Goal: Information Seeking & Learning: Learn about a topic

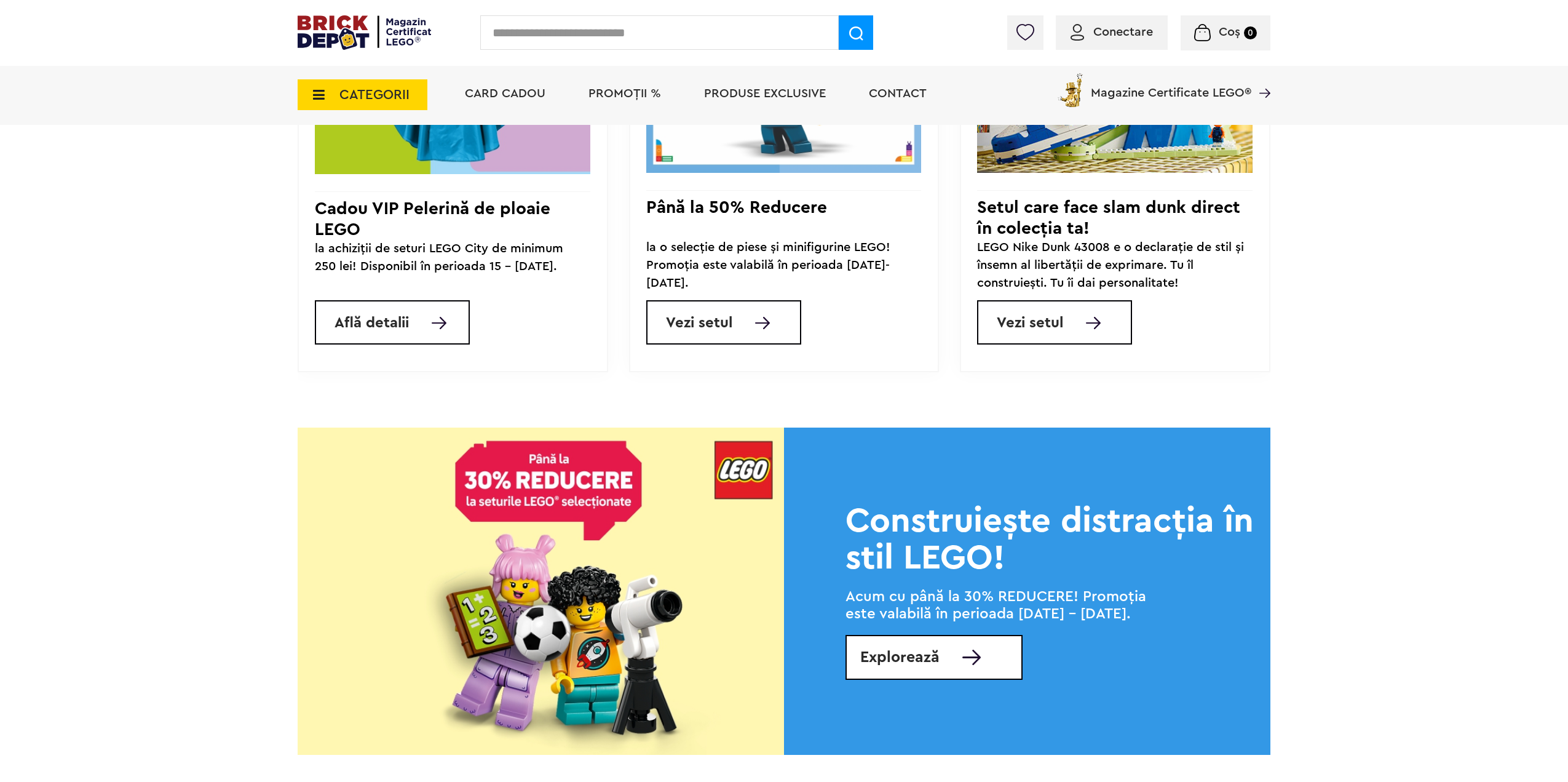
scroll to position [1353, 0]
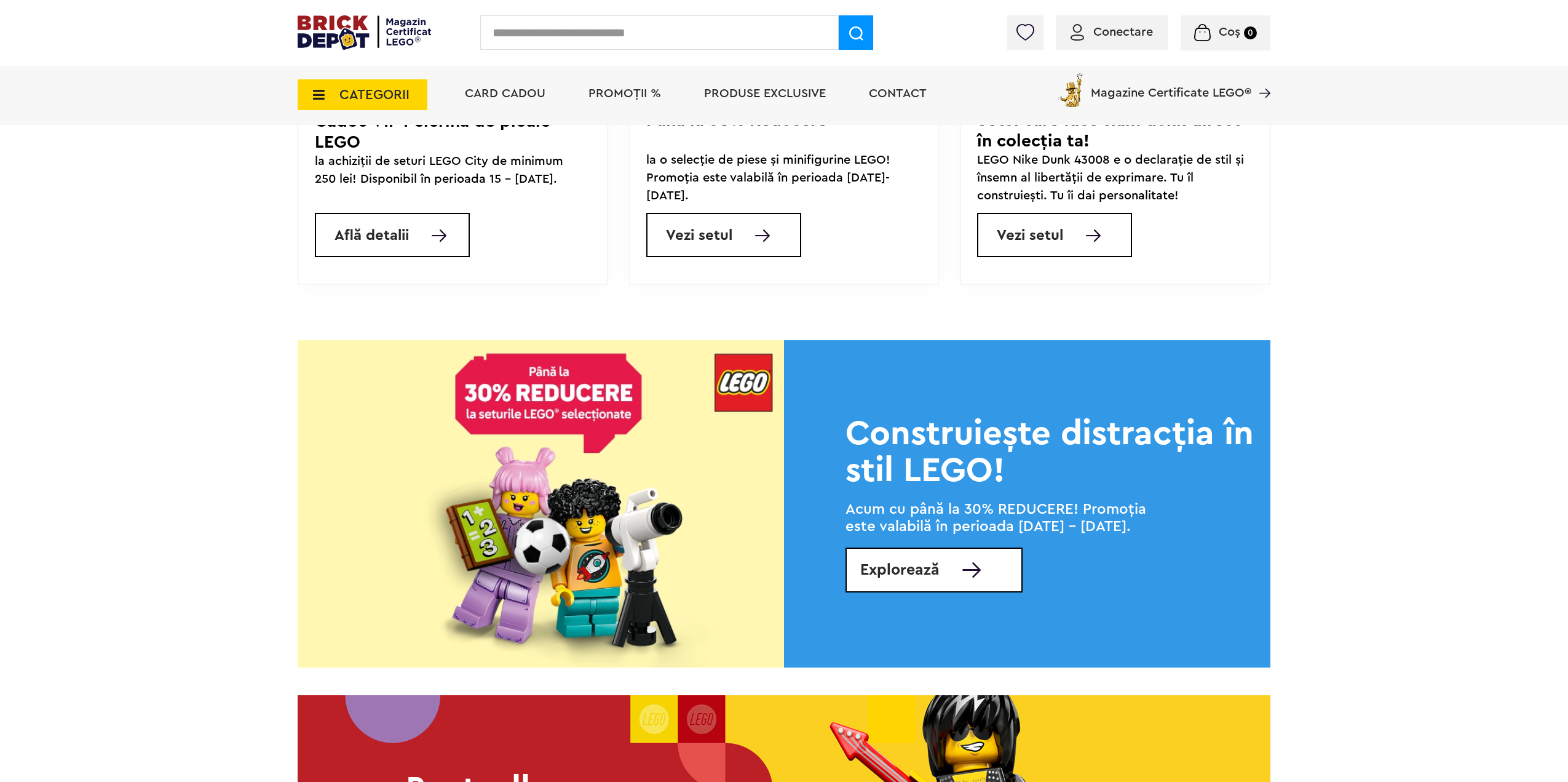
click at [624, 458] on img at bounding box center [541, 503] width 486 height 327
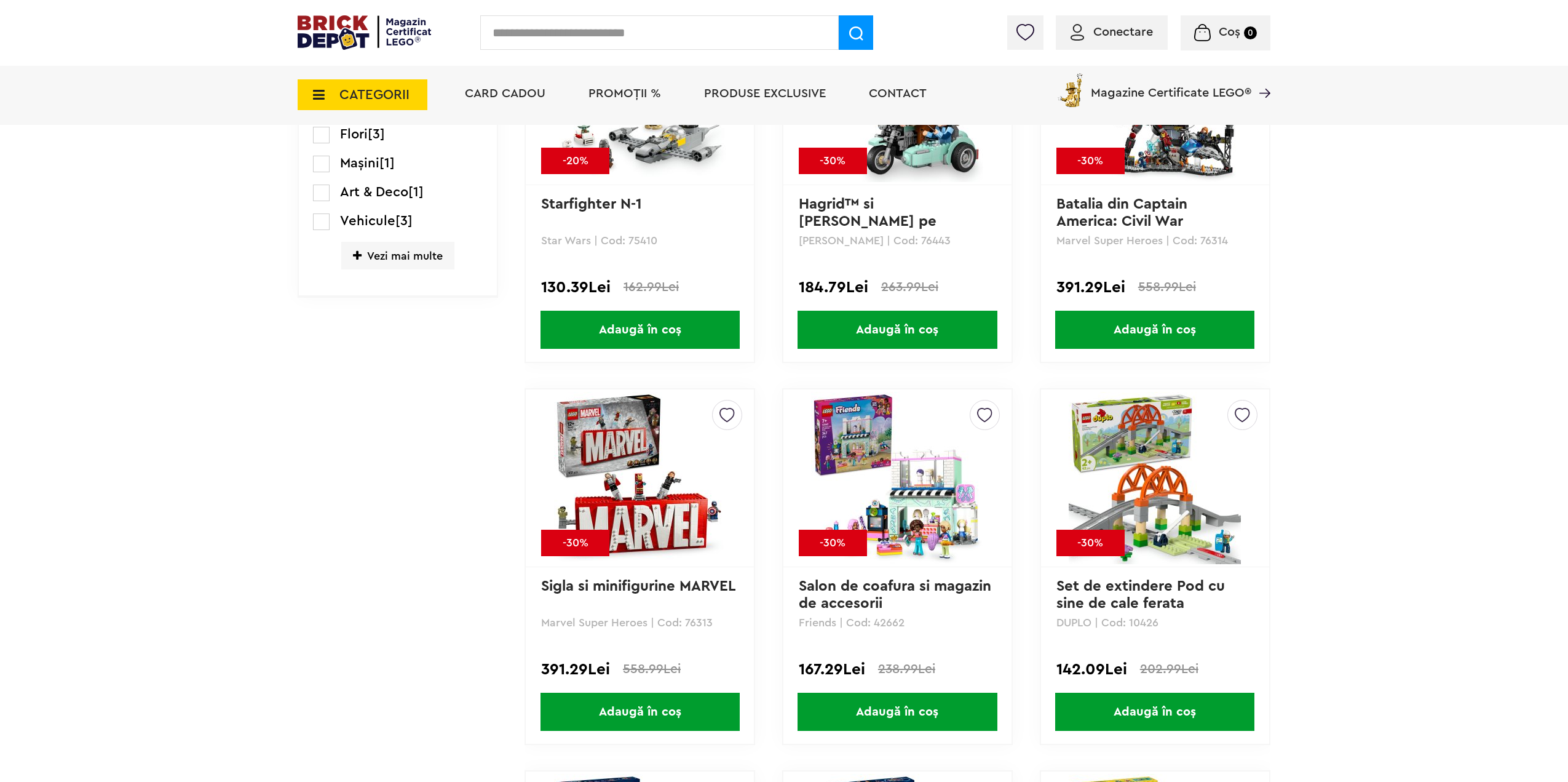
scroll to position [1414, 0]
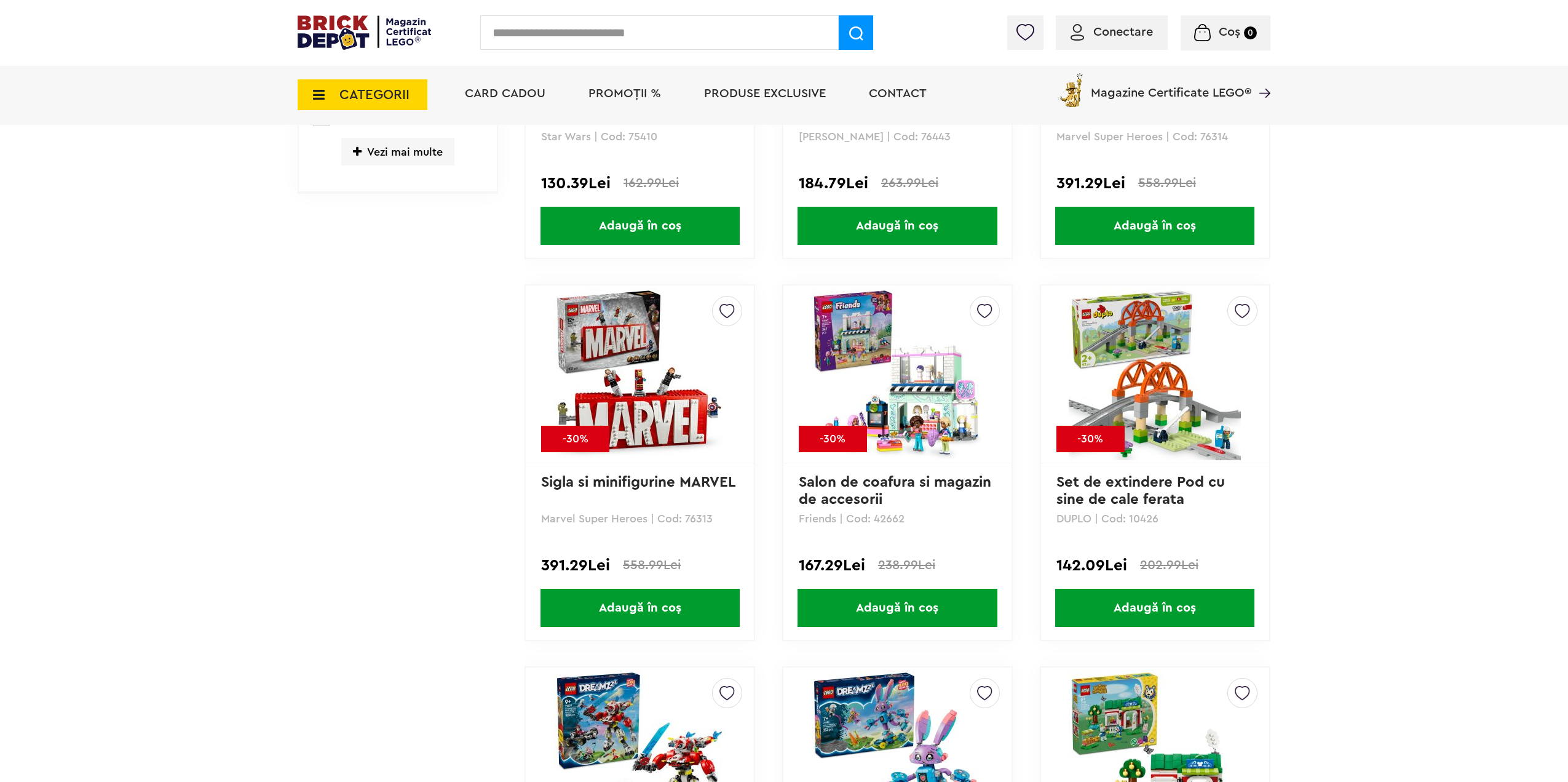
click at [906, 381] on img at bounding box center [897, 374] width 172 height 172
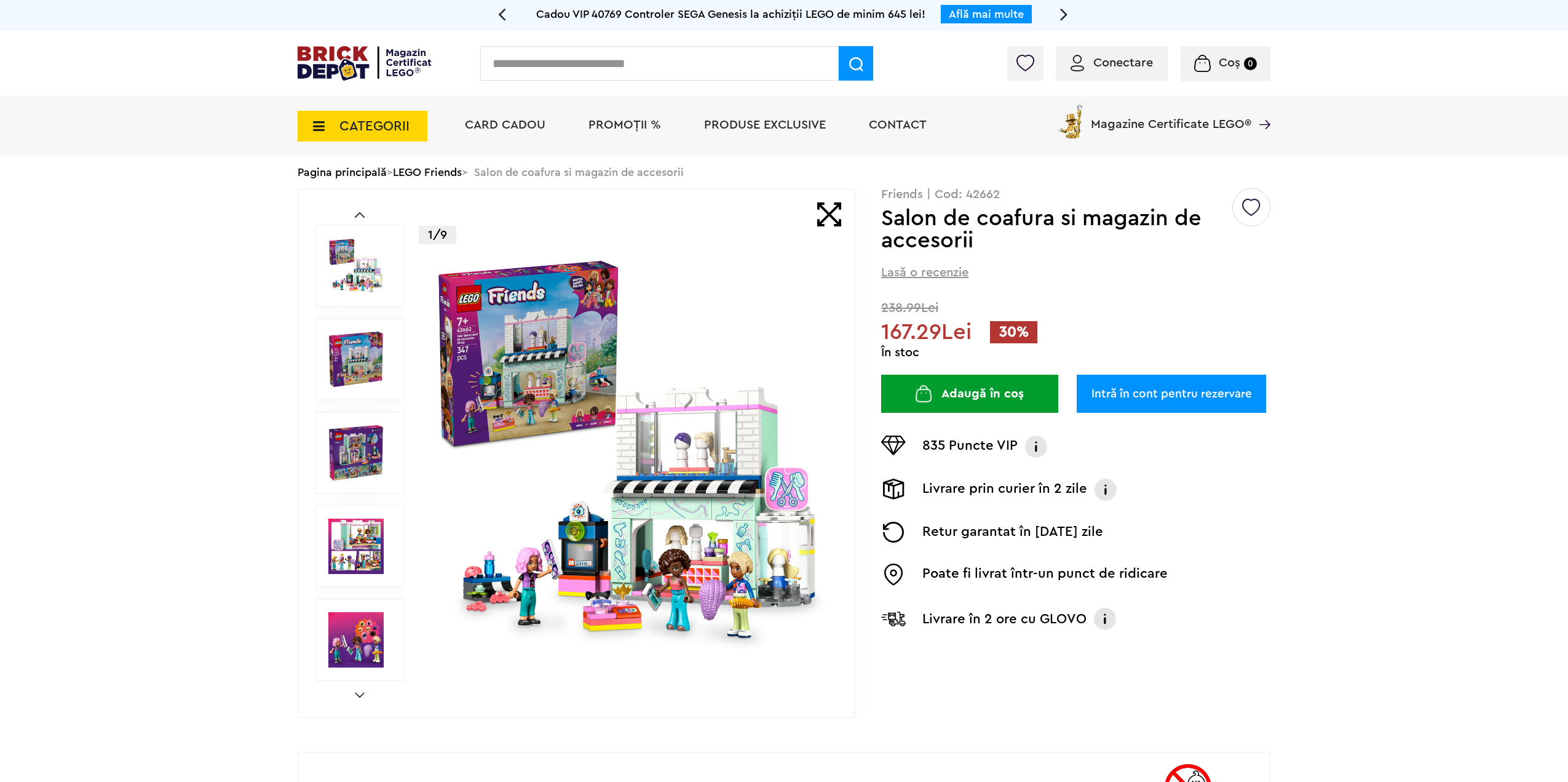
click at [367, 355] on img at bounding box center [356, 359] width 55 height 55
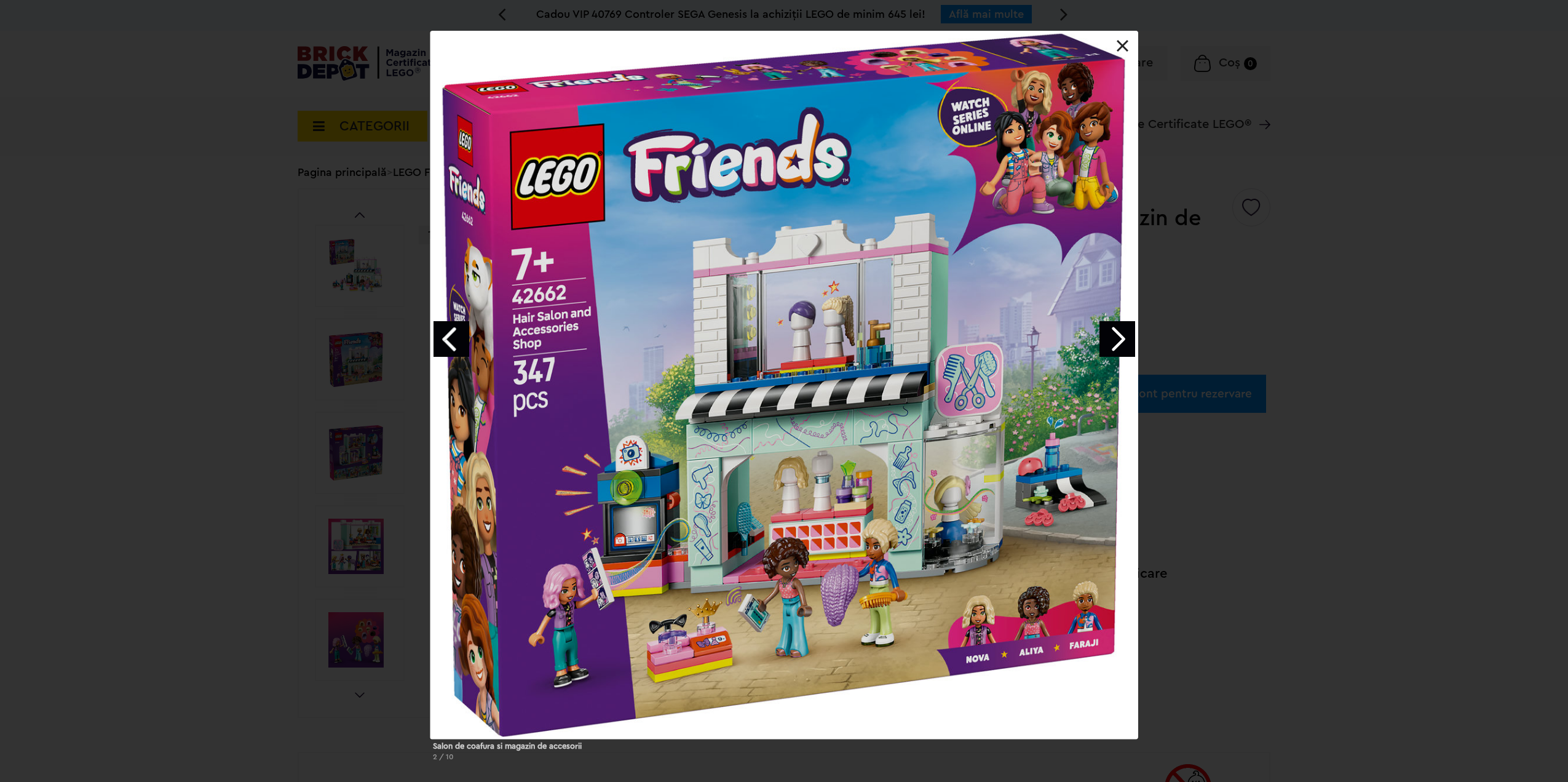
click at [1123, 340] on link "Next image" at bounding box center [1117, 338] width 35 height 35
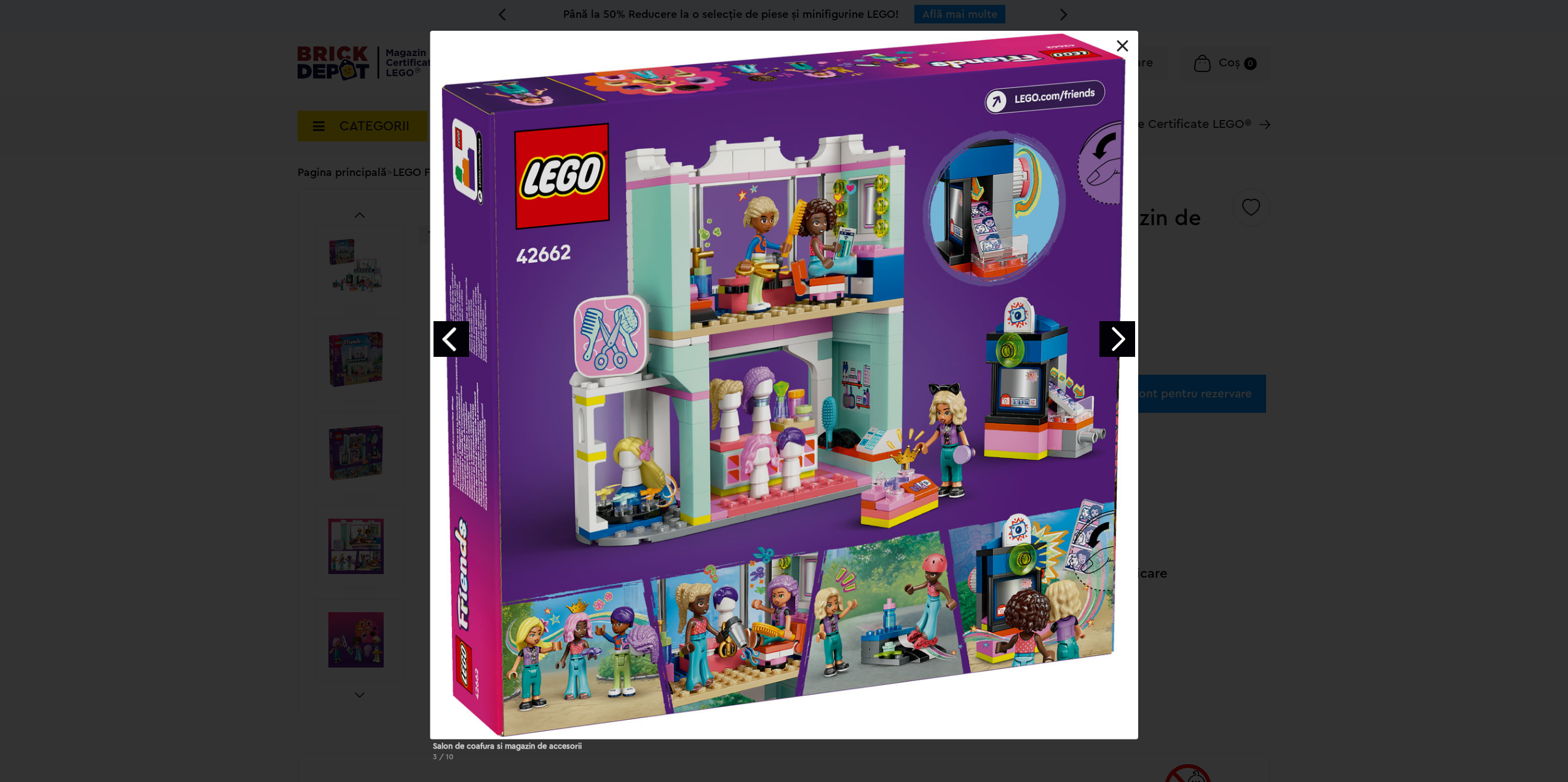
click at [1123, 340] on link "Next image" at bounding box center [1117, 338] width 35 height 35
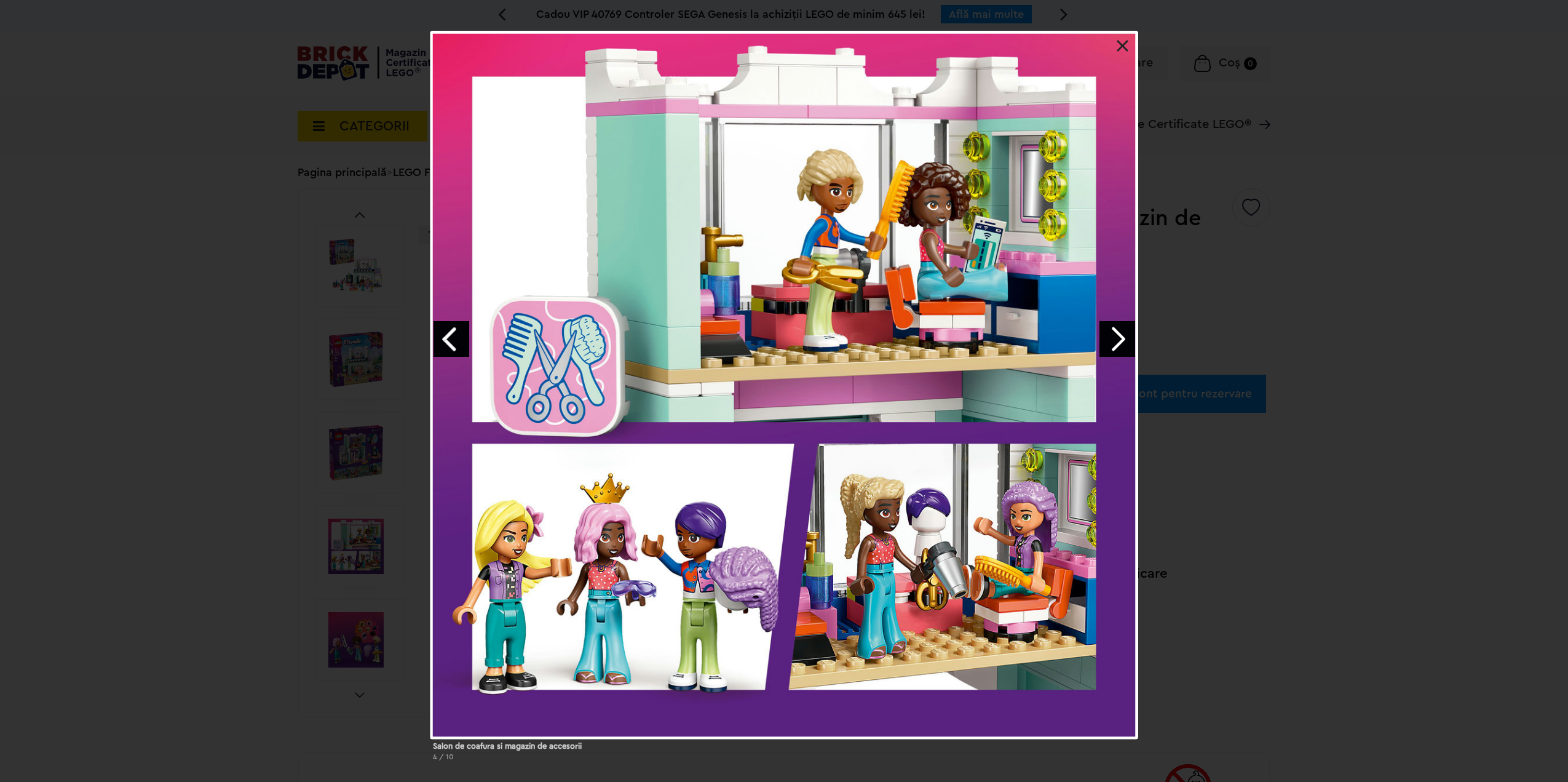
click at [1123, 340] on link "Next image" at bounding box center [1117, 338] width 35 height 35
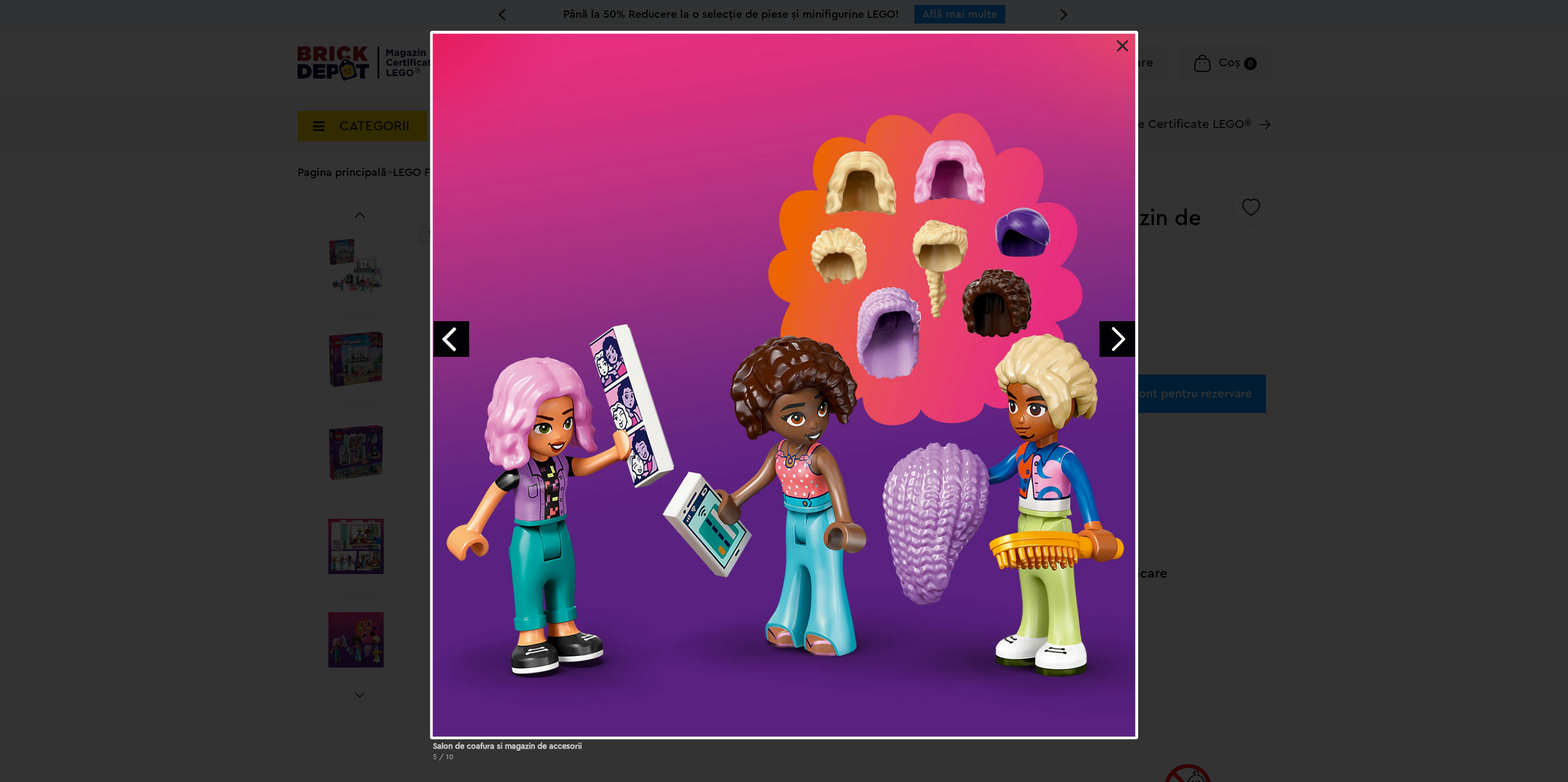
click at [1123, 341] on link "Next image" at bounding box center [1117, 338] width 35 height 35
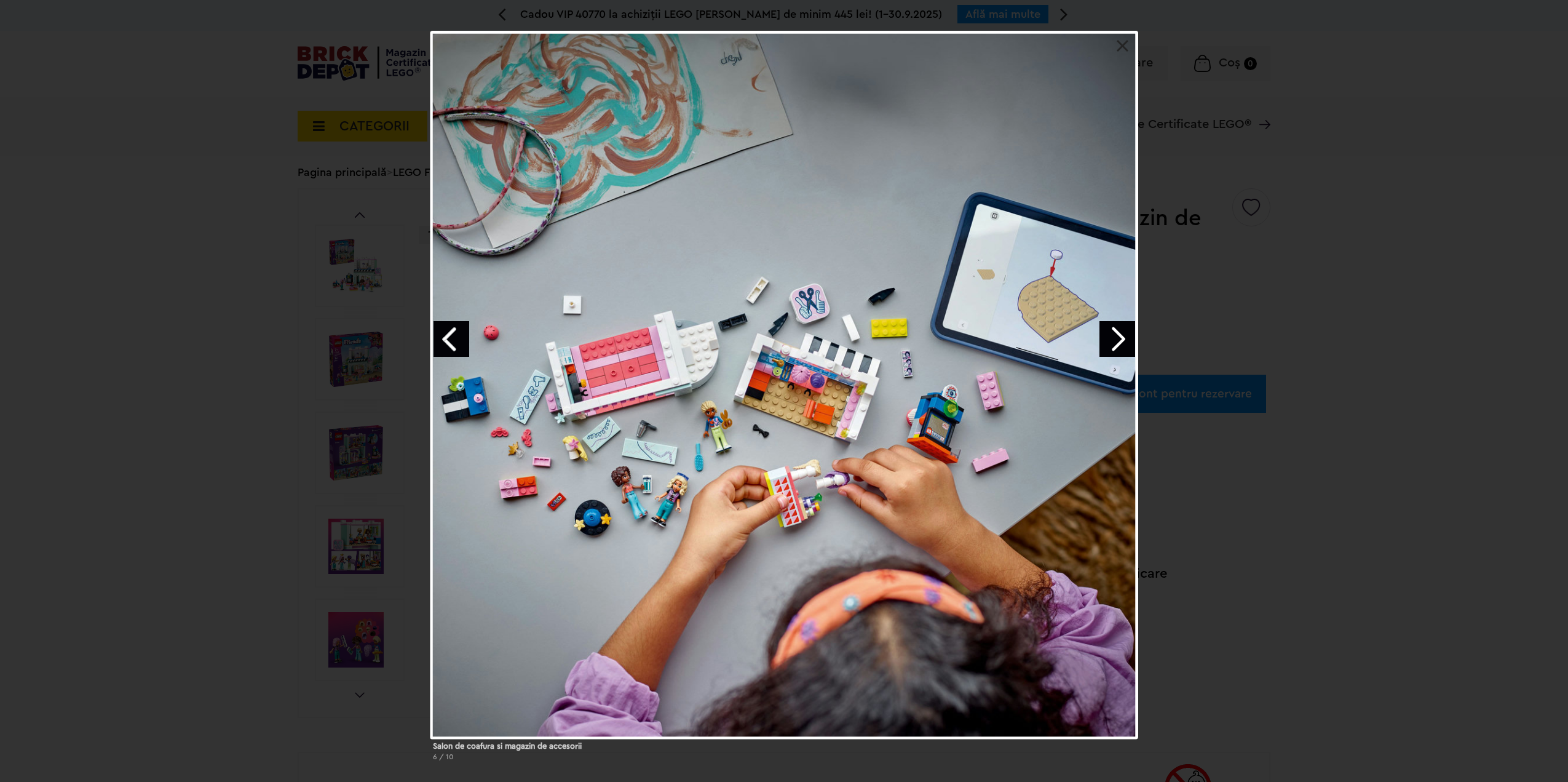
click at [1123, 341] on link "Next image" at bounding box center [1117, 338] width 35 height 35
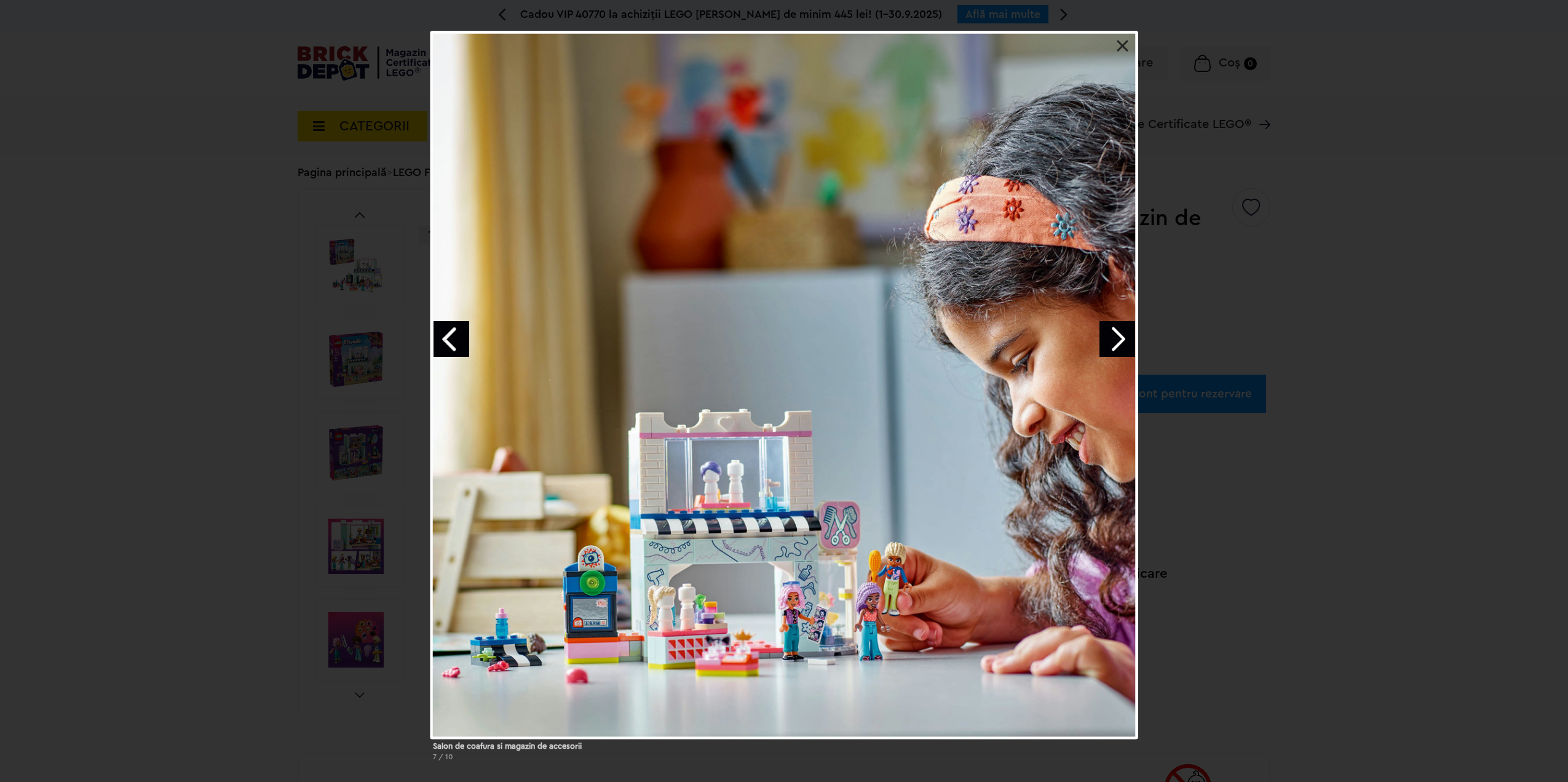
click at [1123, 341] on link "Next image" at bounding box center [1117, 338] width 35 height 35
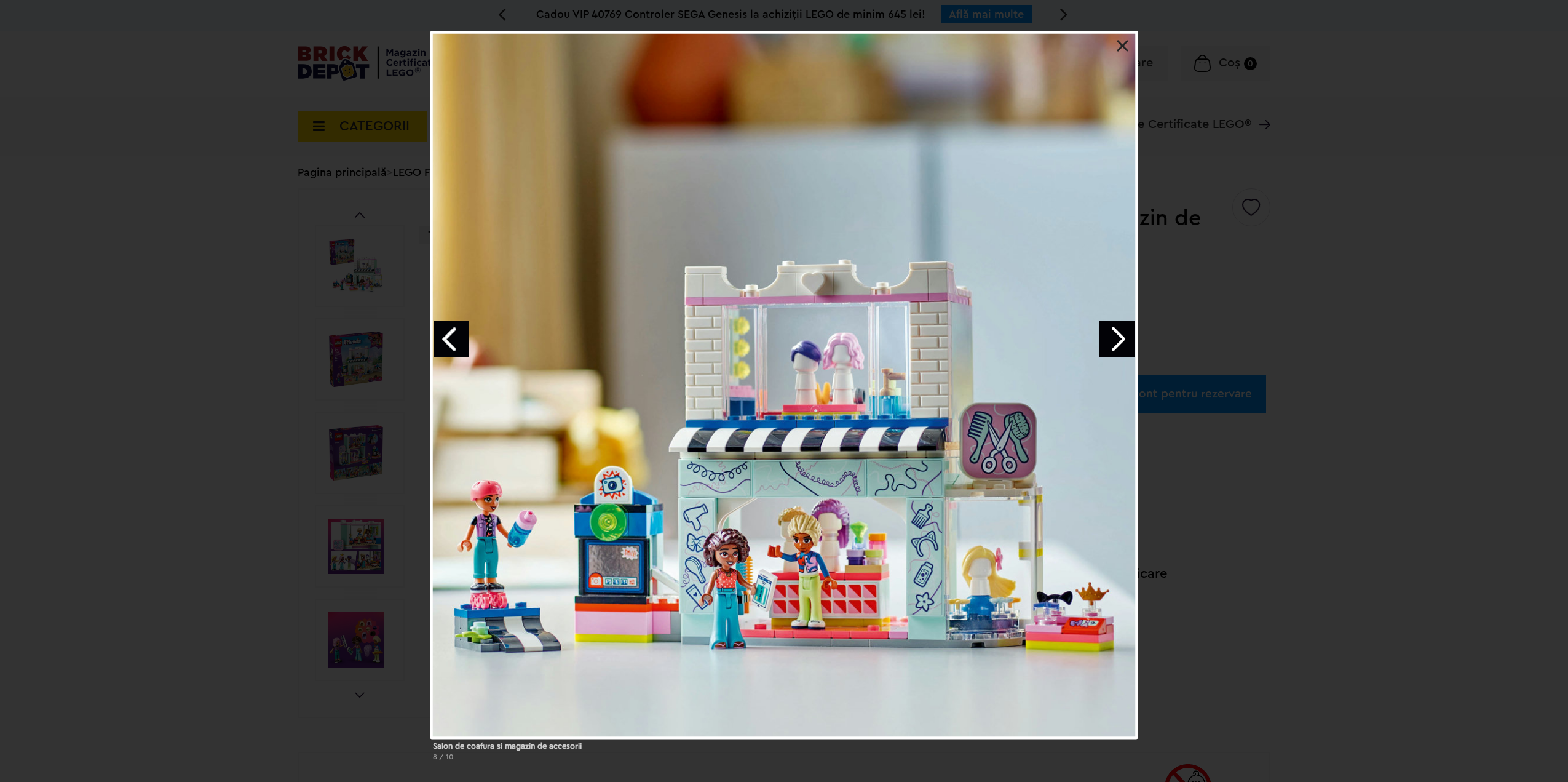
click at [1123, 341] on link "Next image" at bounding box center [1117, 338] width 35 height 35
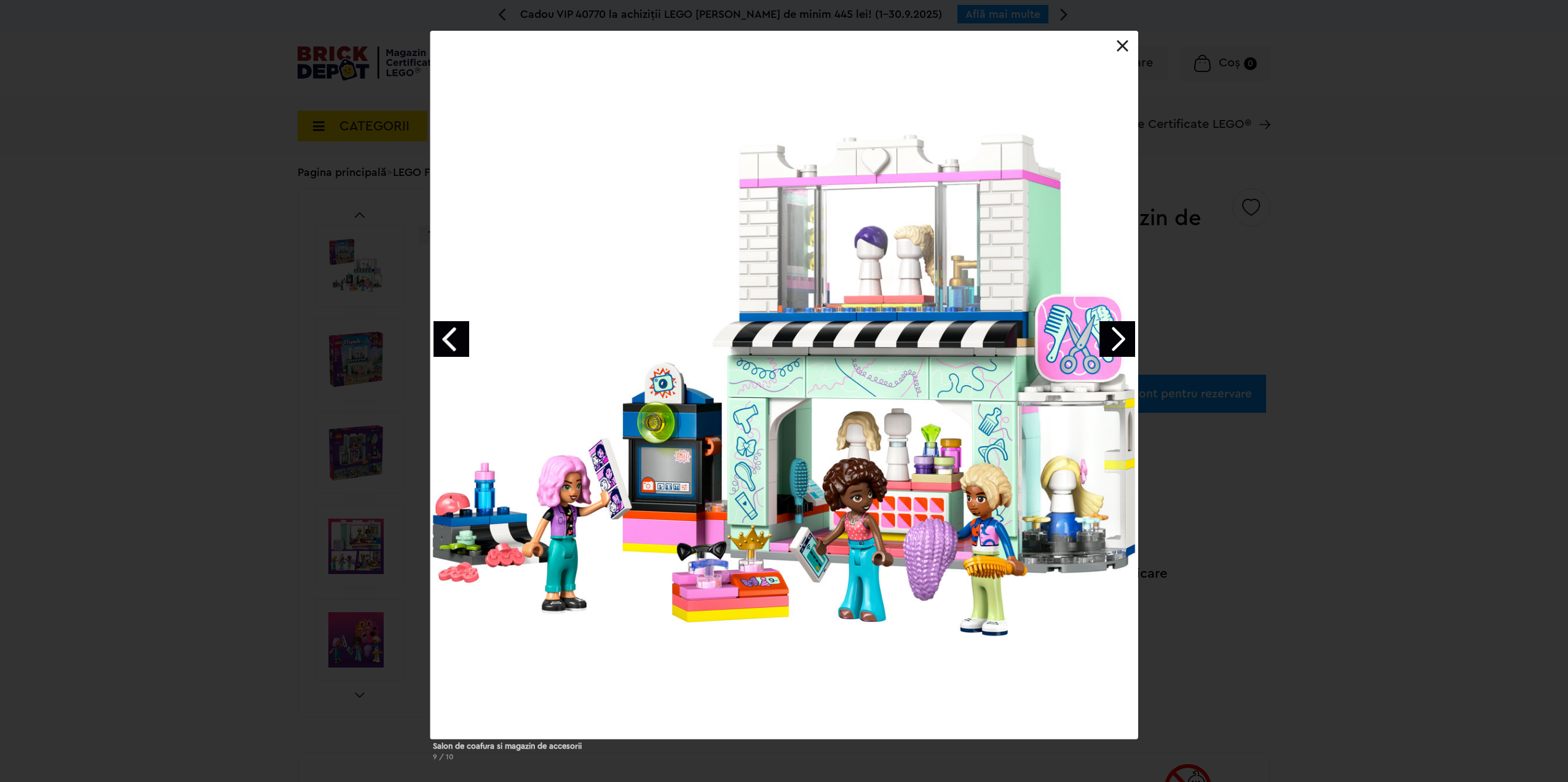
click at [1117, 338] on link "Next image" at bounding box center [1117, 338] width 35 height 35
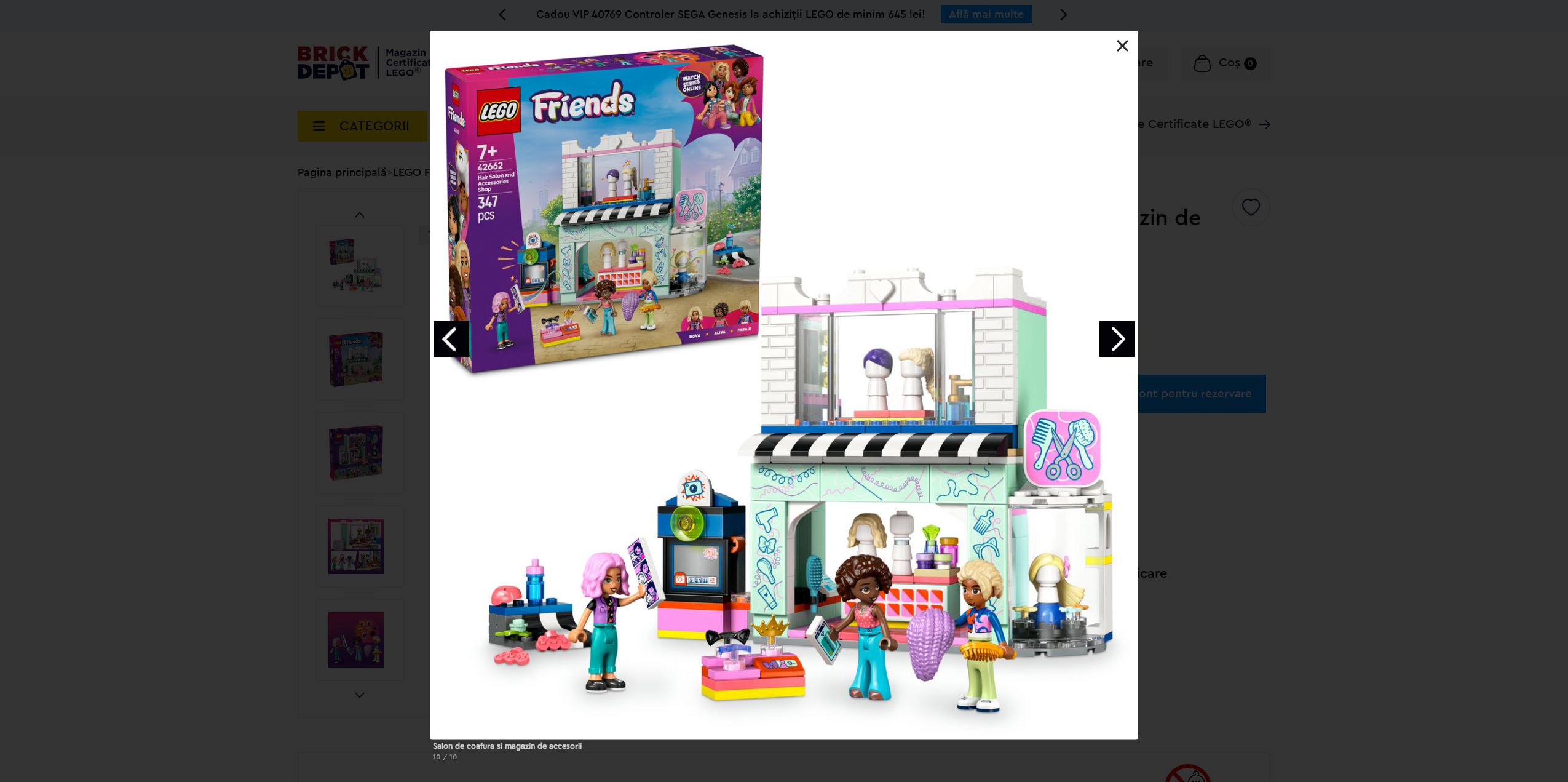
click at [1117, 338] on link "Next image" at bounding box center [1117, 338] width 35 height 35
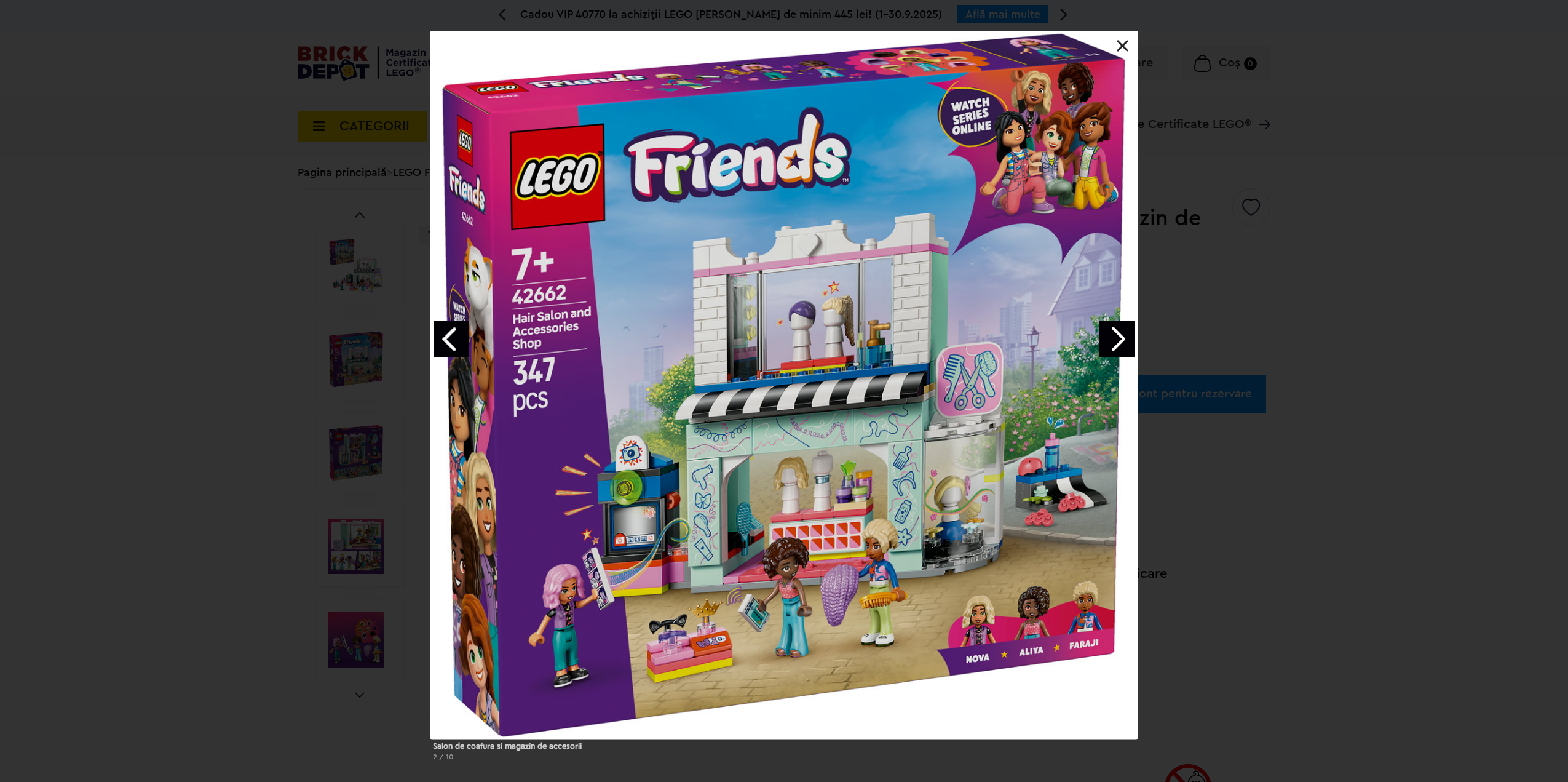
click at [1117, 338] on link "Next image" at bounding box center [1117, 338] width 35 height 35
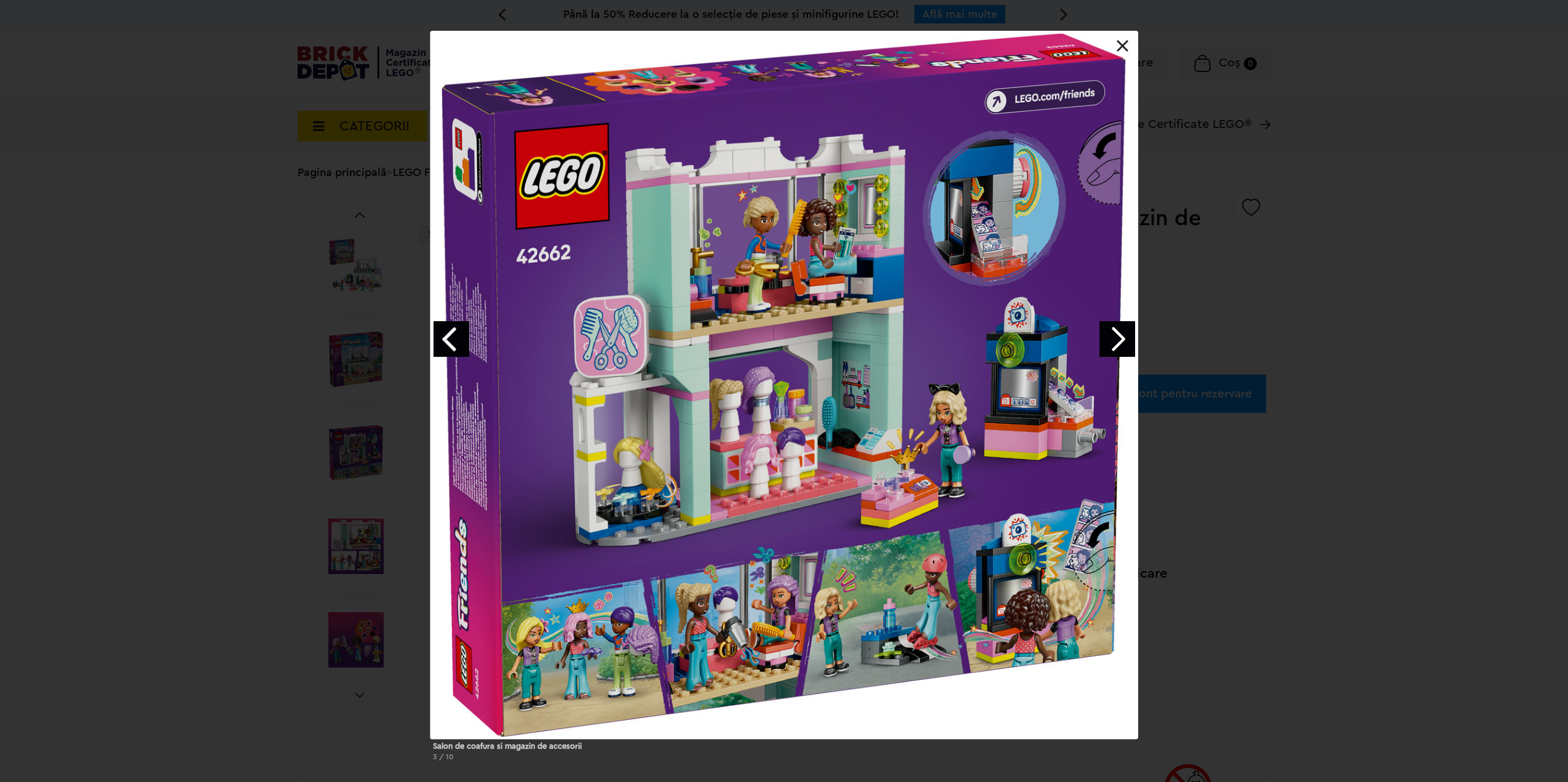
click at [1117, 338] on link "Next image" at bounding box center [1117, 338] width 35 height 35
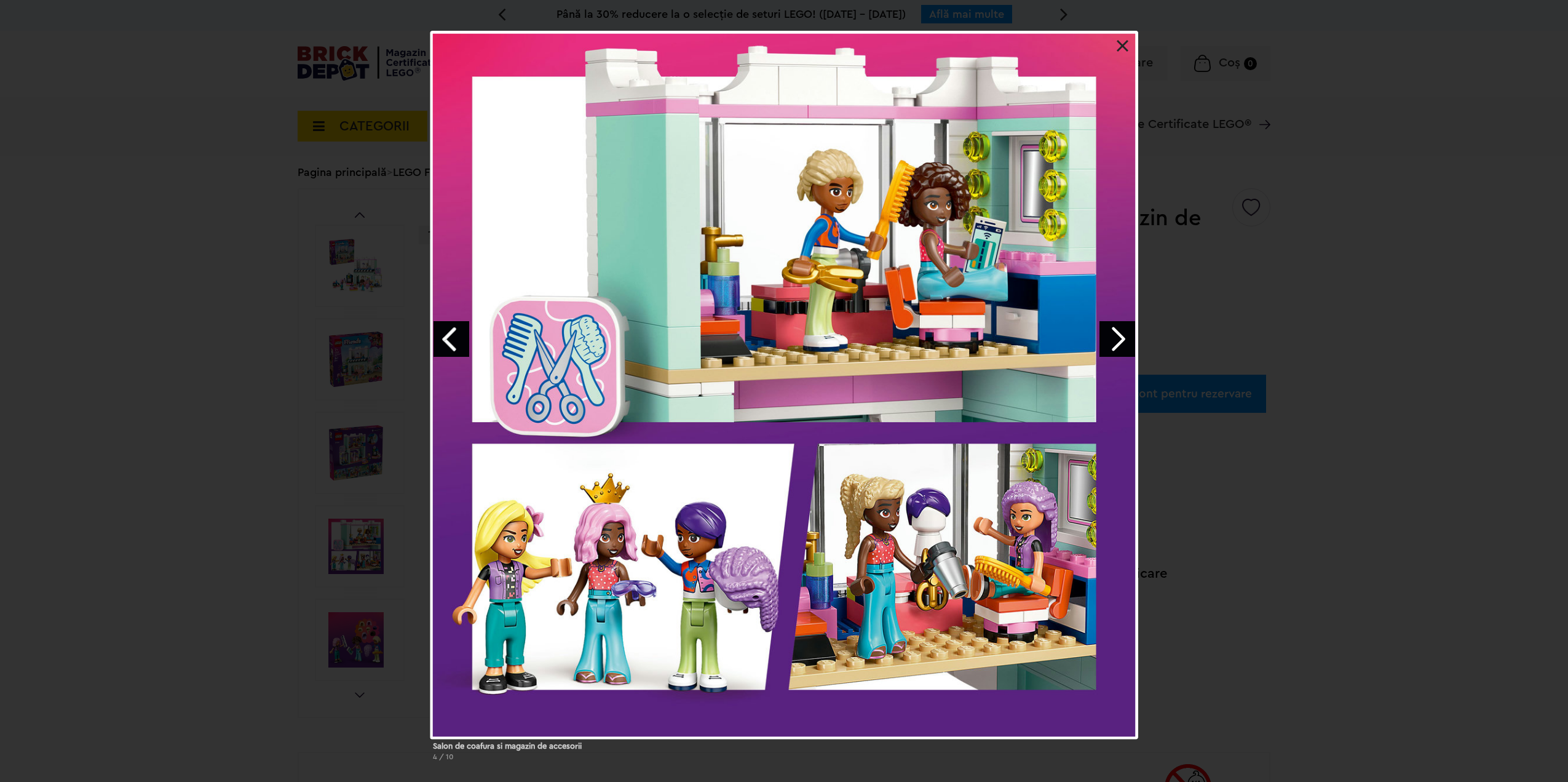
click at [1117, 338] on link "Next image" at bounding box center [1117, 338] width 35 height 35
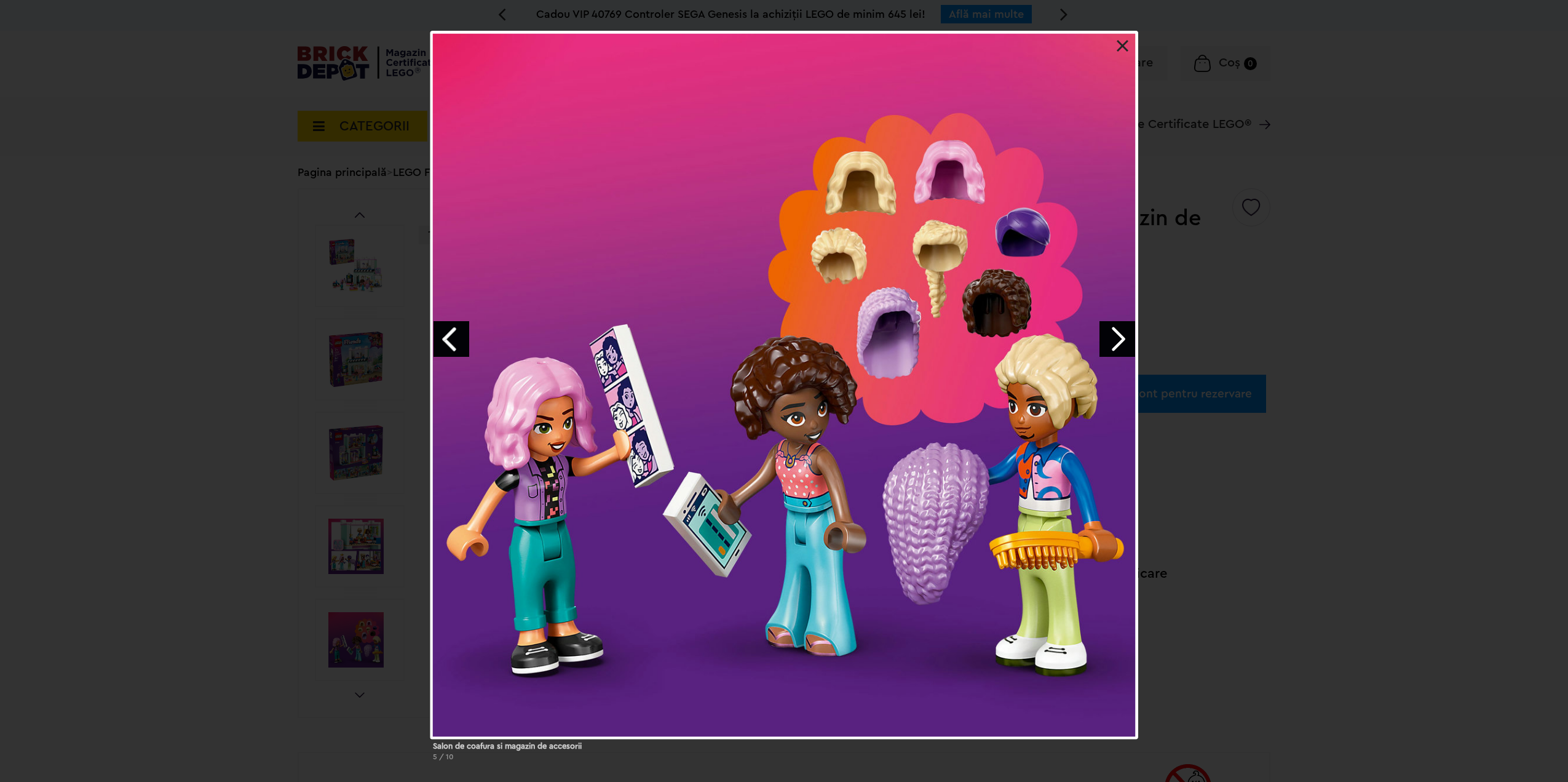
click at [1360, 99] on div "Salon de coafura si magazin de accesorii 5 / 10" at bounding box center [784, 401] width 1568 height 740
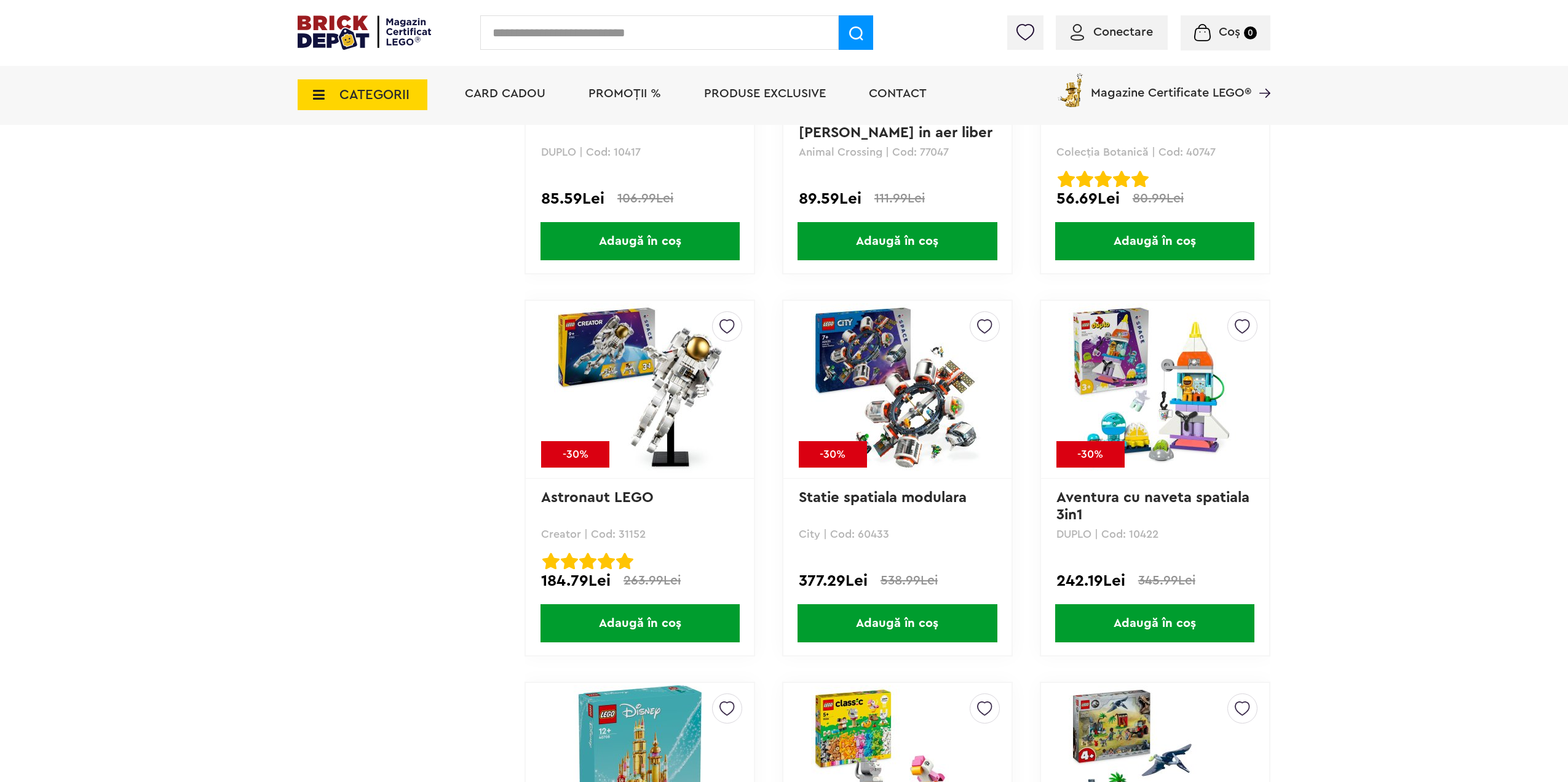
scroll to position [7935, 0]
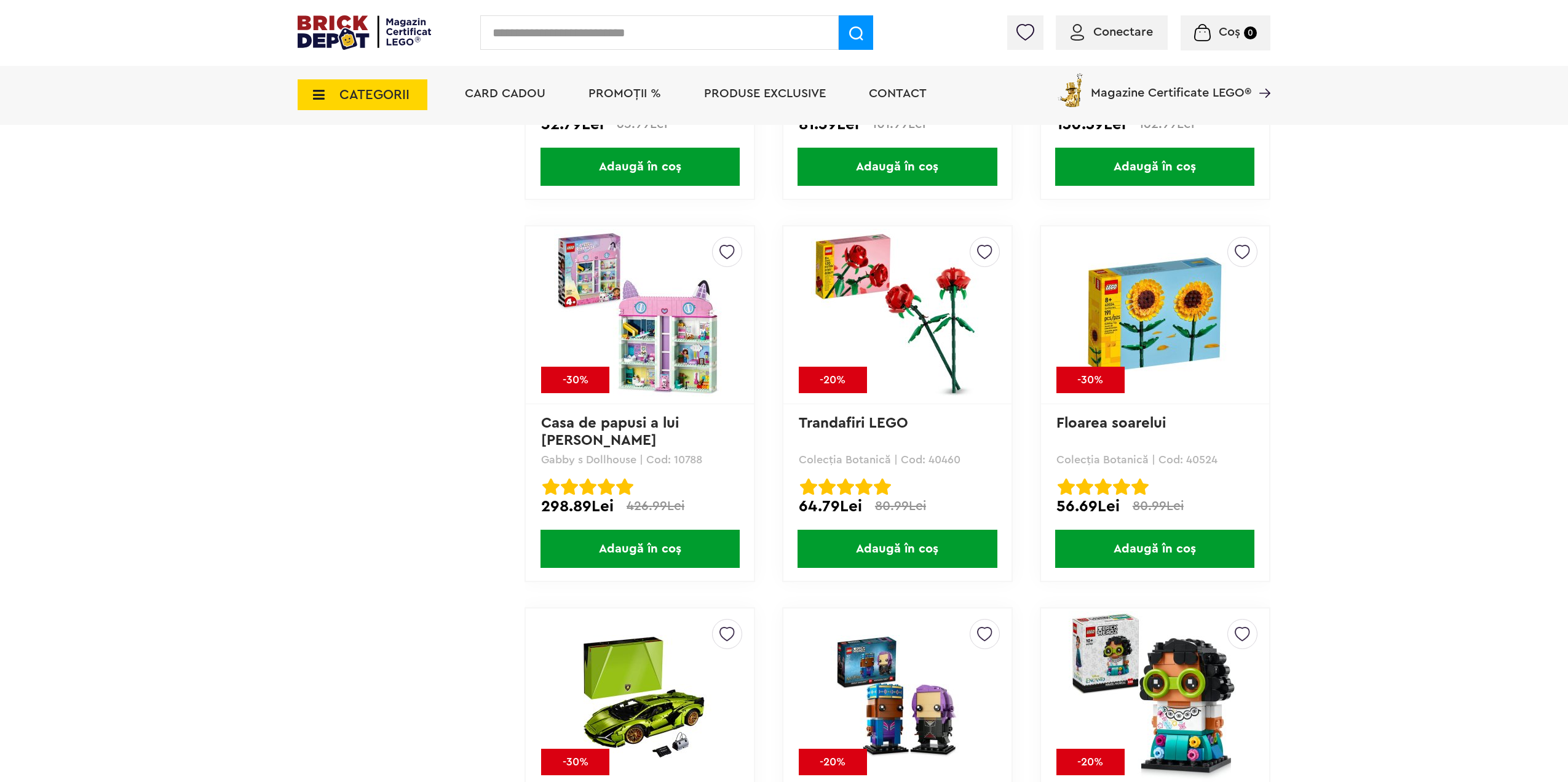
scroll to position [9102, 0]
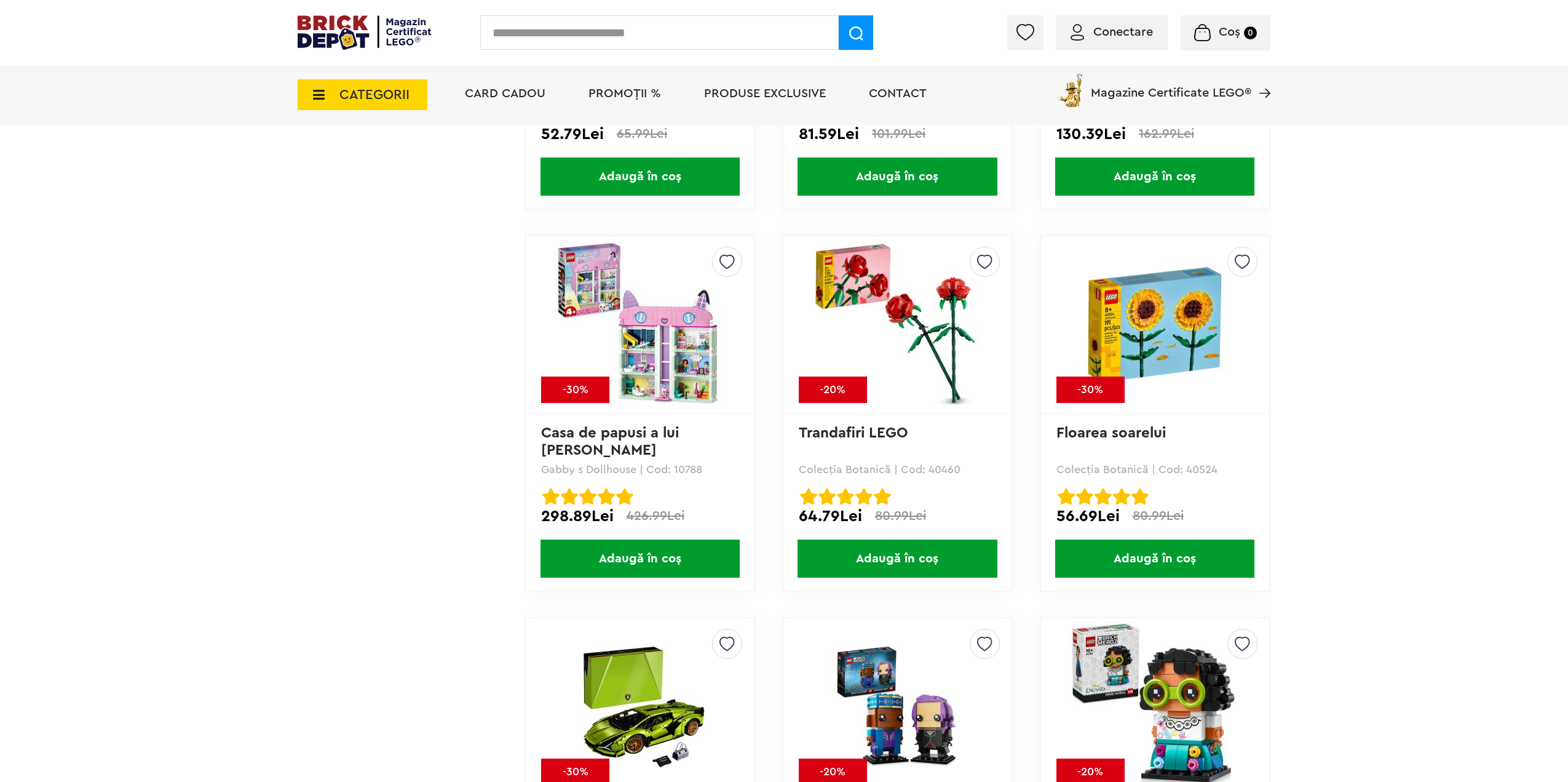
click at [364, 32] on img at bounding box center [364, 33] width 133 height 35
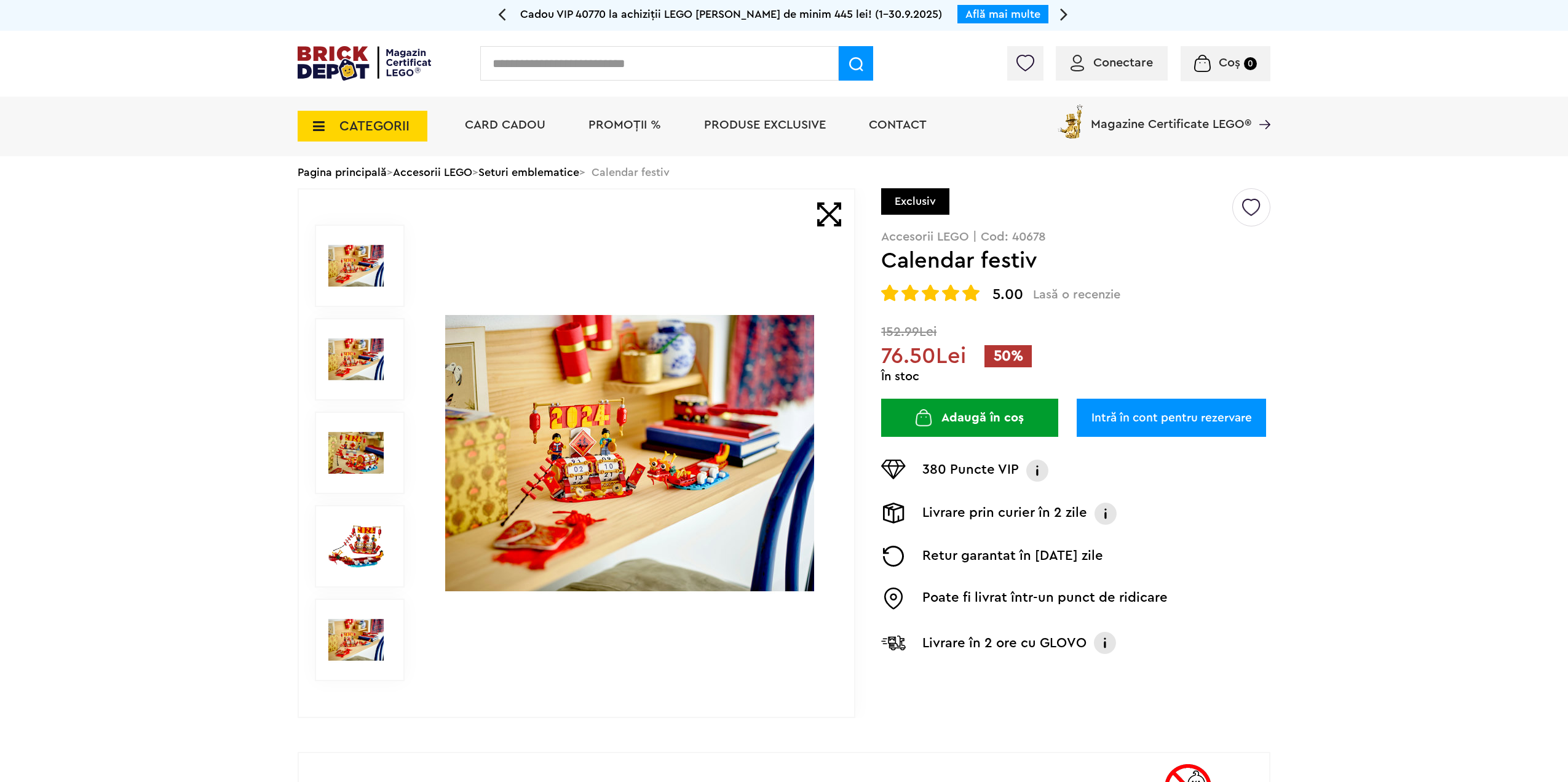
click at [617, 418] on img at bounding box center [630, 453] width 369 height 369
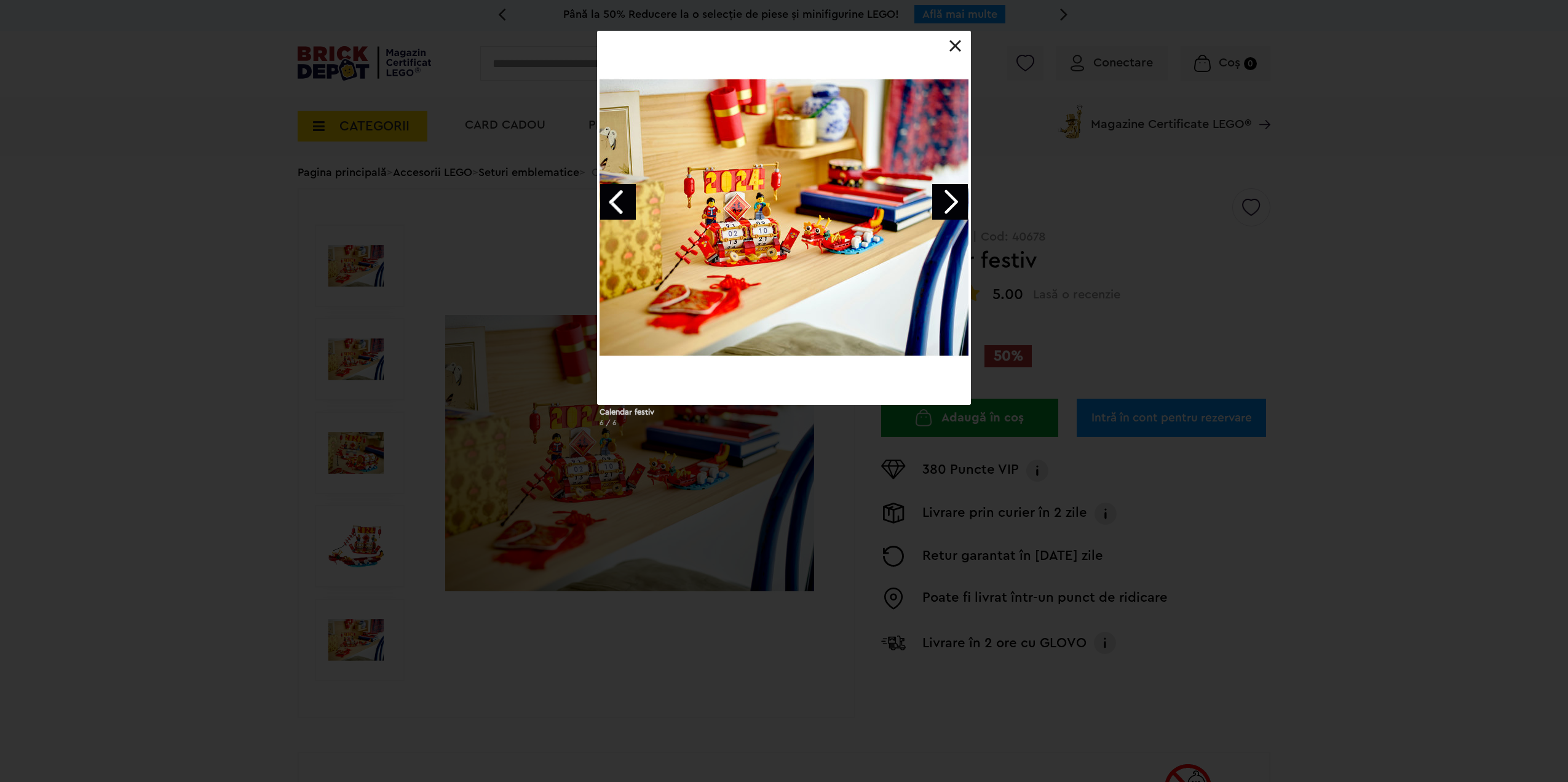
click at [957, 200] on link "Next image" at bounding box center [950, 202] width 35 height 35
click at [957, 202] on link "Next image" at bounding box center [950, 202] width 35 height 35
click at [957, 201] on link "Next image" at bounding box center [950, 202] width 35 height 35
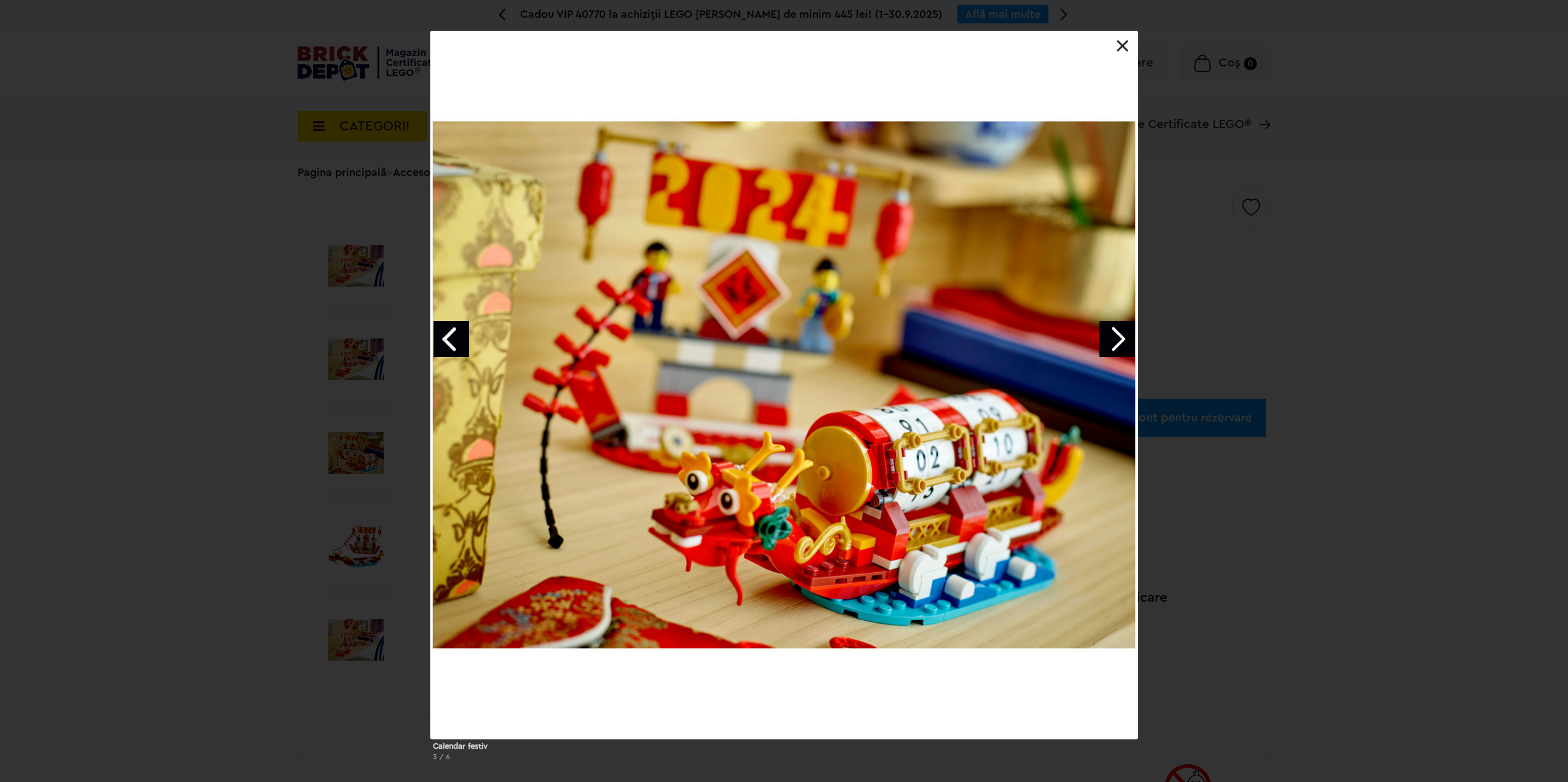
click at [1115, 342] on link "Next image" at bounding box center [1117, 338] width 35 height 35
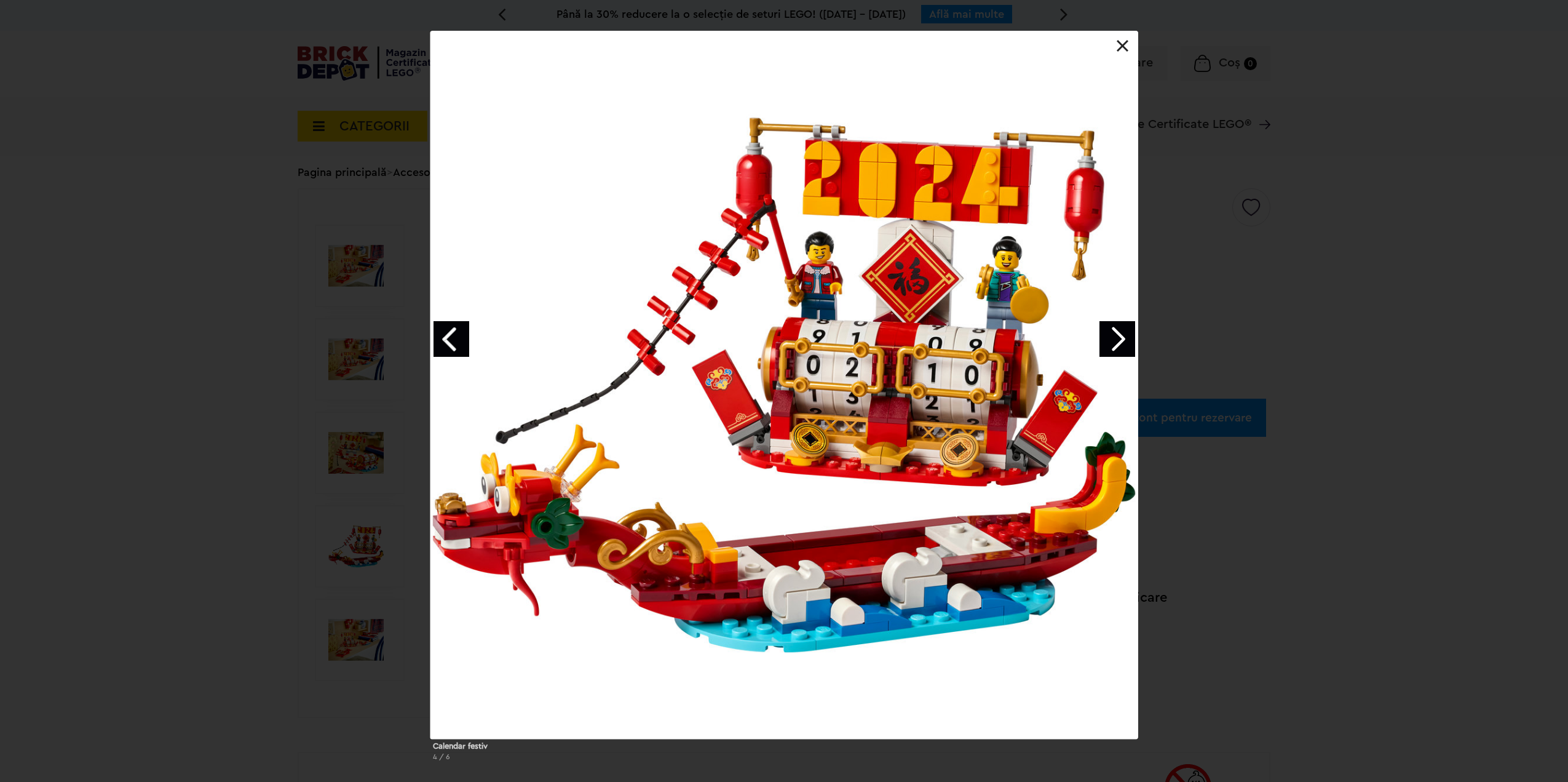
click at [1117, 335] on link "Next image" at bounding box center [1117, 338] width 35 height 35
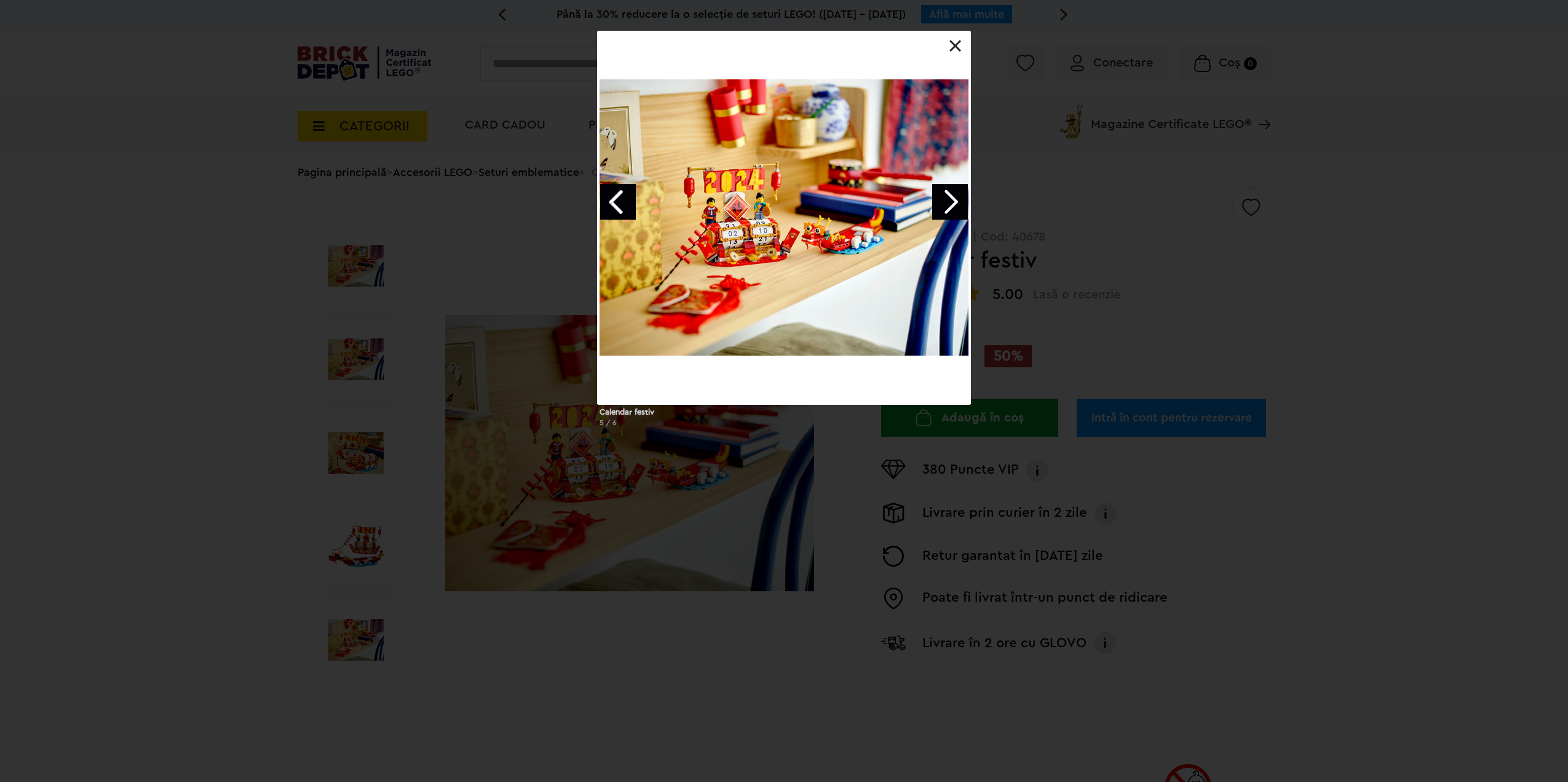
click at [950, 209] on link "Next image" at bounding box center [950, 202] width 35 height 35
click at [954, 214] on link "Next image" at bounding box center [950, 202] width 35 height 35
click at [952, 212] on link "Next image" at bounding box center [950, 202] width 35 height 35
click at [1190, 223] on div "Calendar festiv 2 / 6" at bounding box center [784, 234] width 1568 height 406
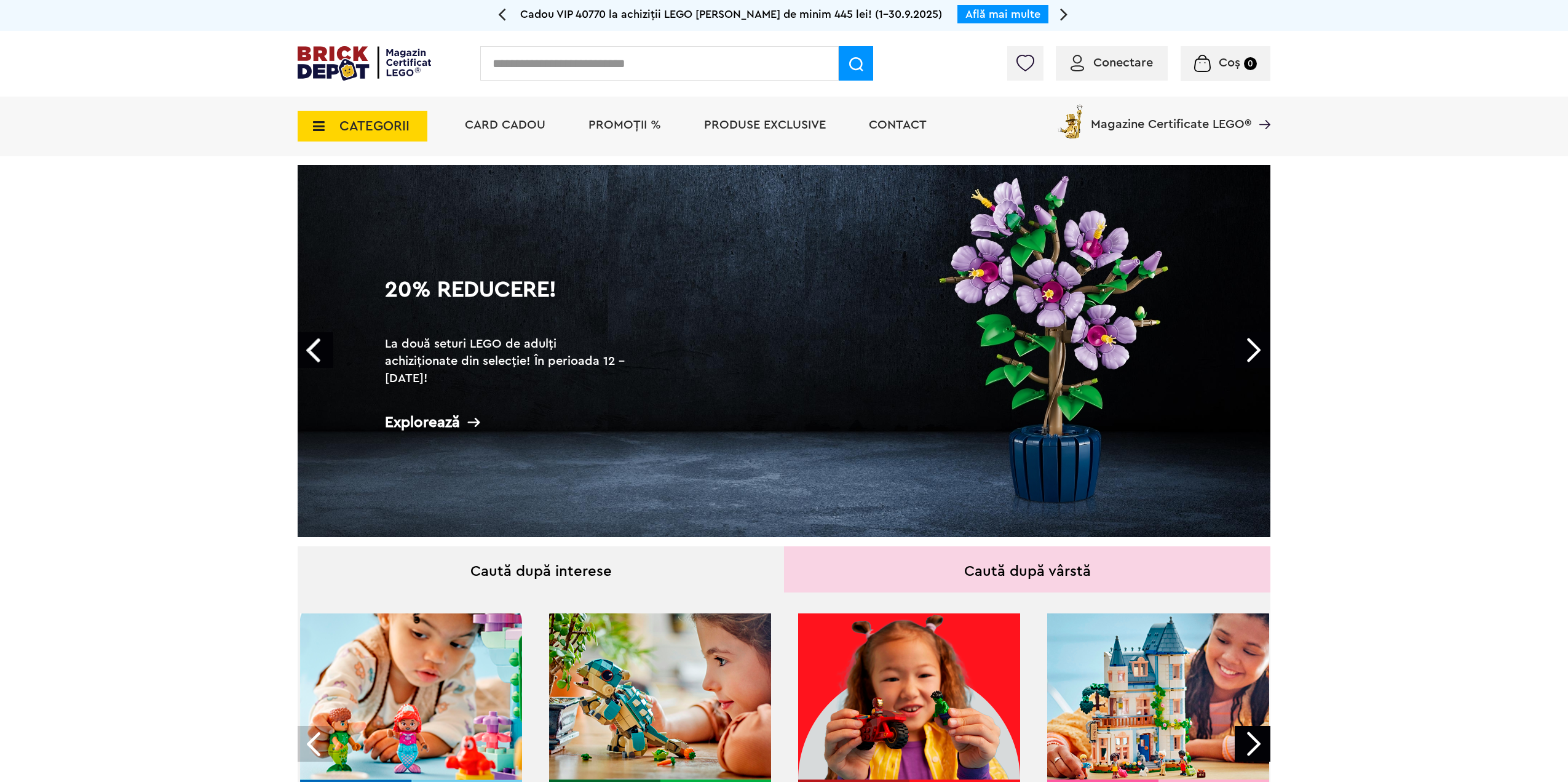
click at [1260, 352] on link "Next" at bounding box center [1252, 349] width 35 height 35
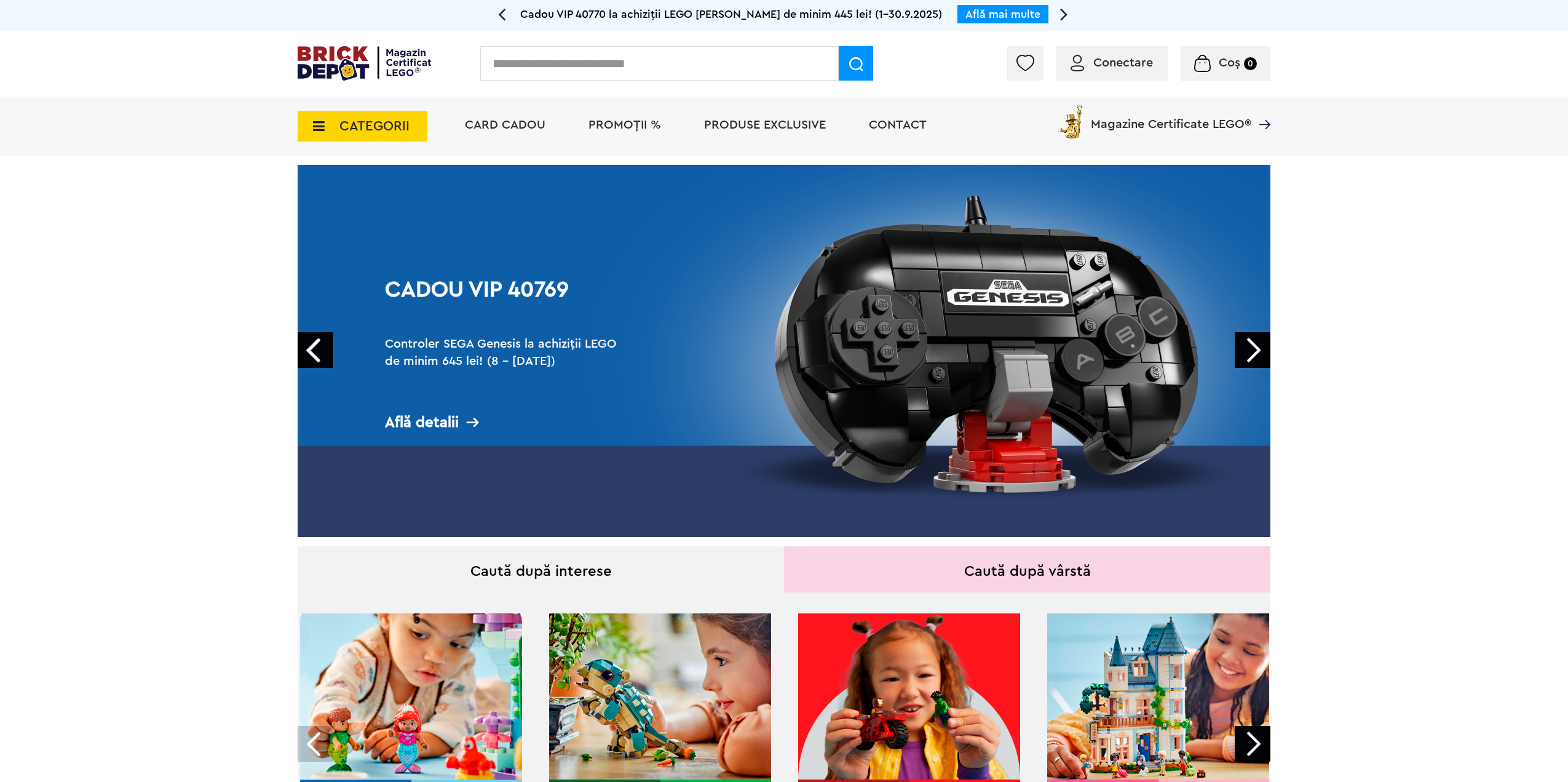
click at [1260, 352] on link "Next" at bounding box center [1252, 349] width 35 height 35
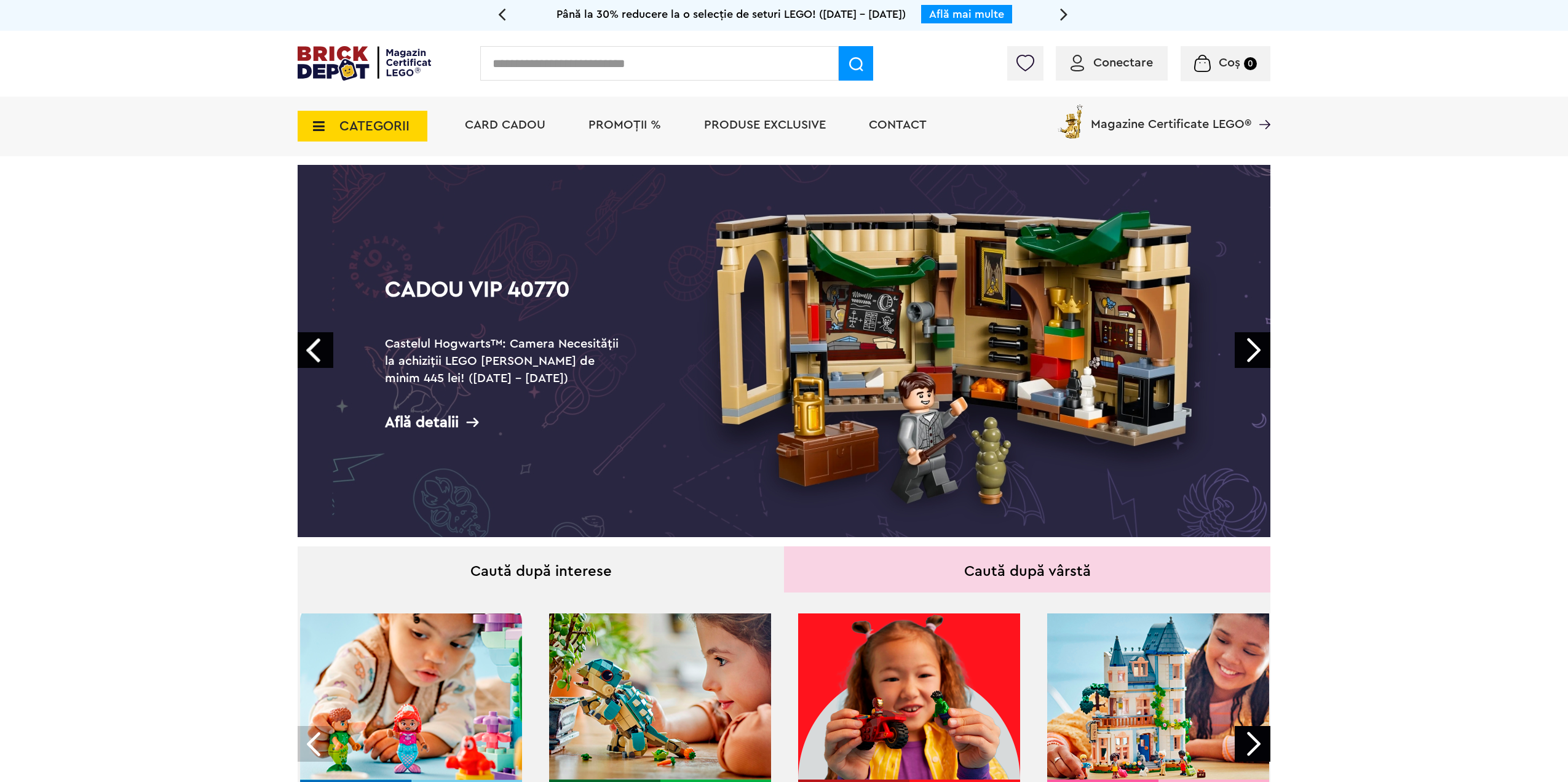
click at [440, 416] on div "Află detalii" at bounding box center [508, 422] width 246 height 16
